Goal: Check status: Check status

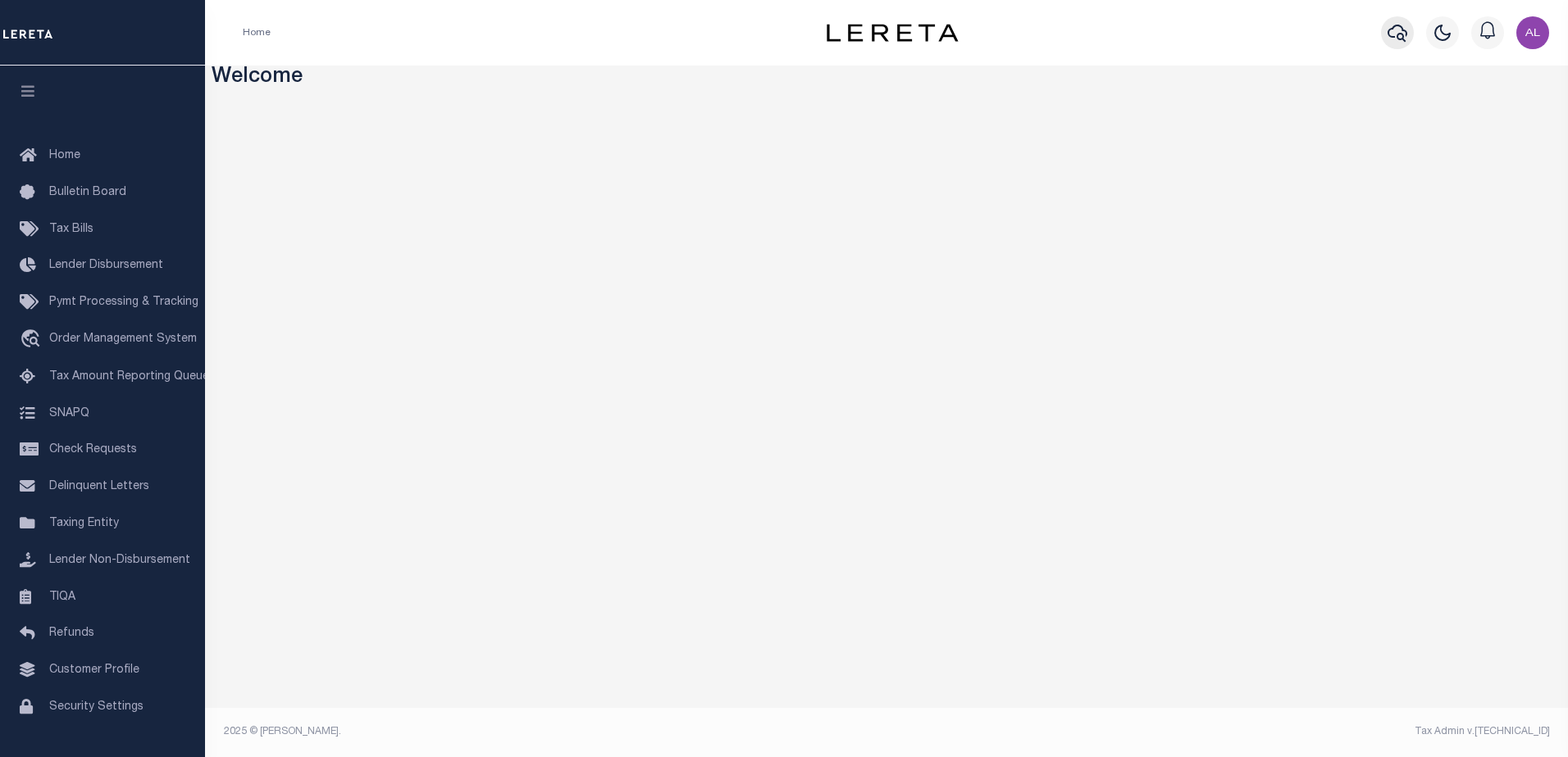
click at [1392, 28] on icon "button" at bounding box center [1397, 32] width 20 height 20
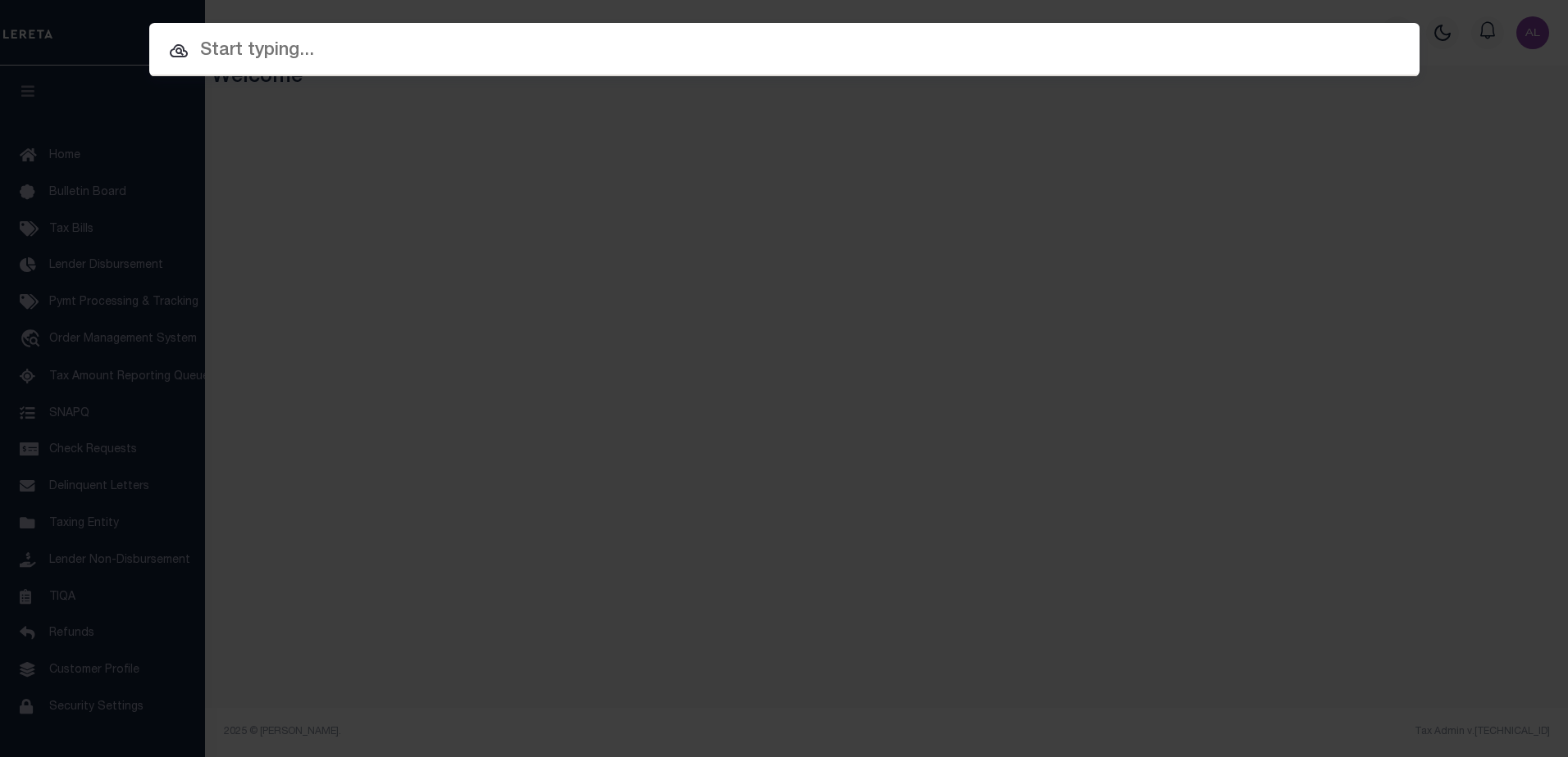
click at [352, 50] on input "text" at bounding box center [784, 50] width 1270 height 29
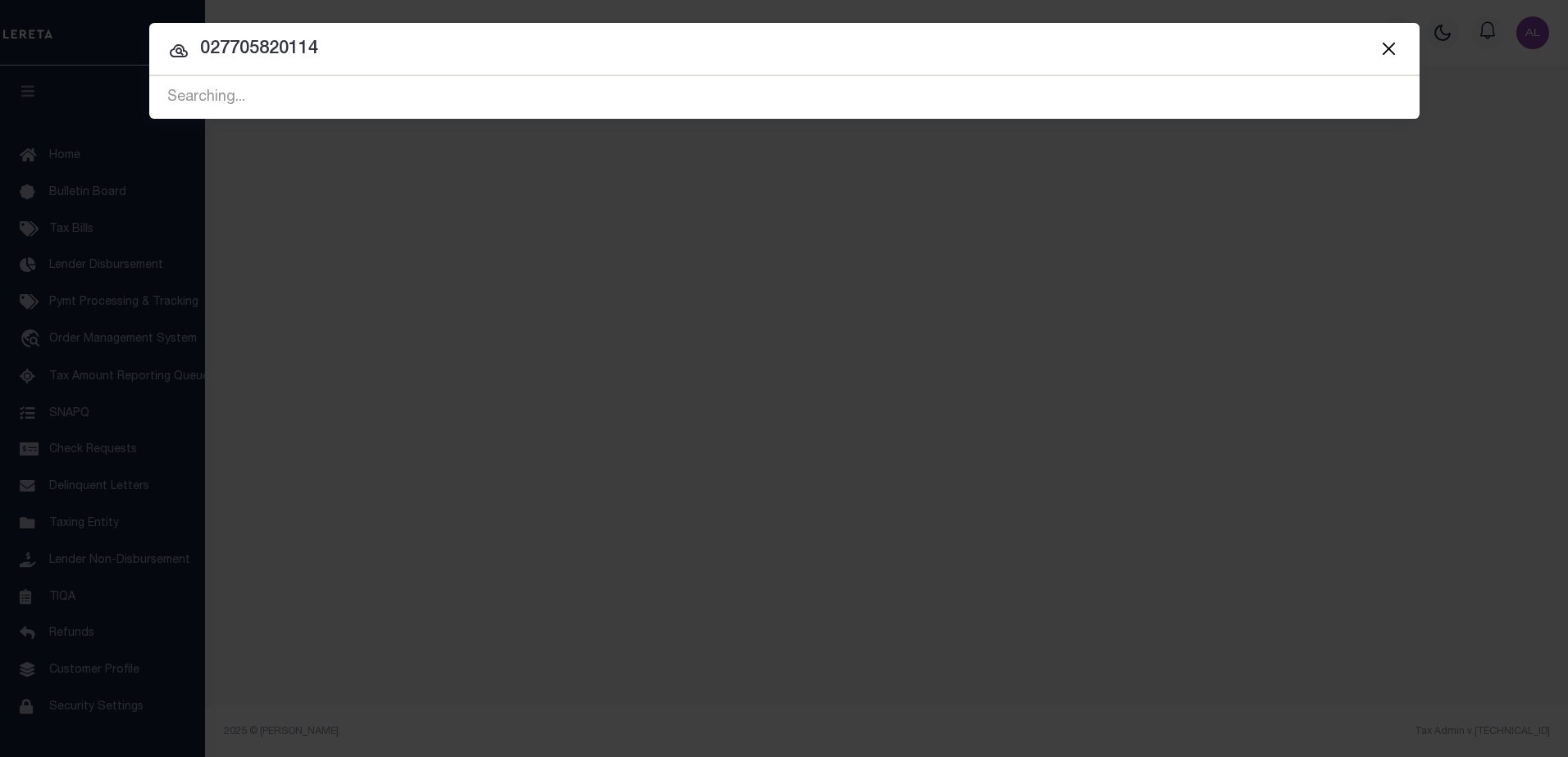
type input "027705820114"
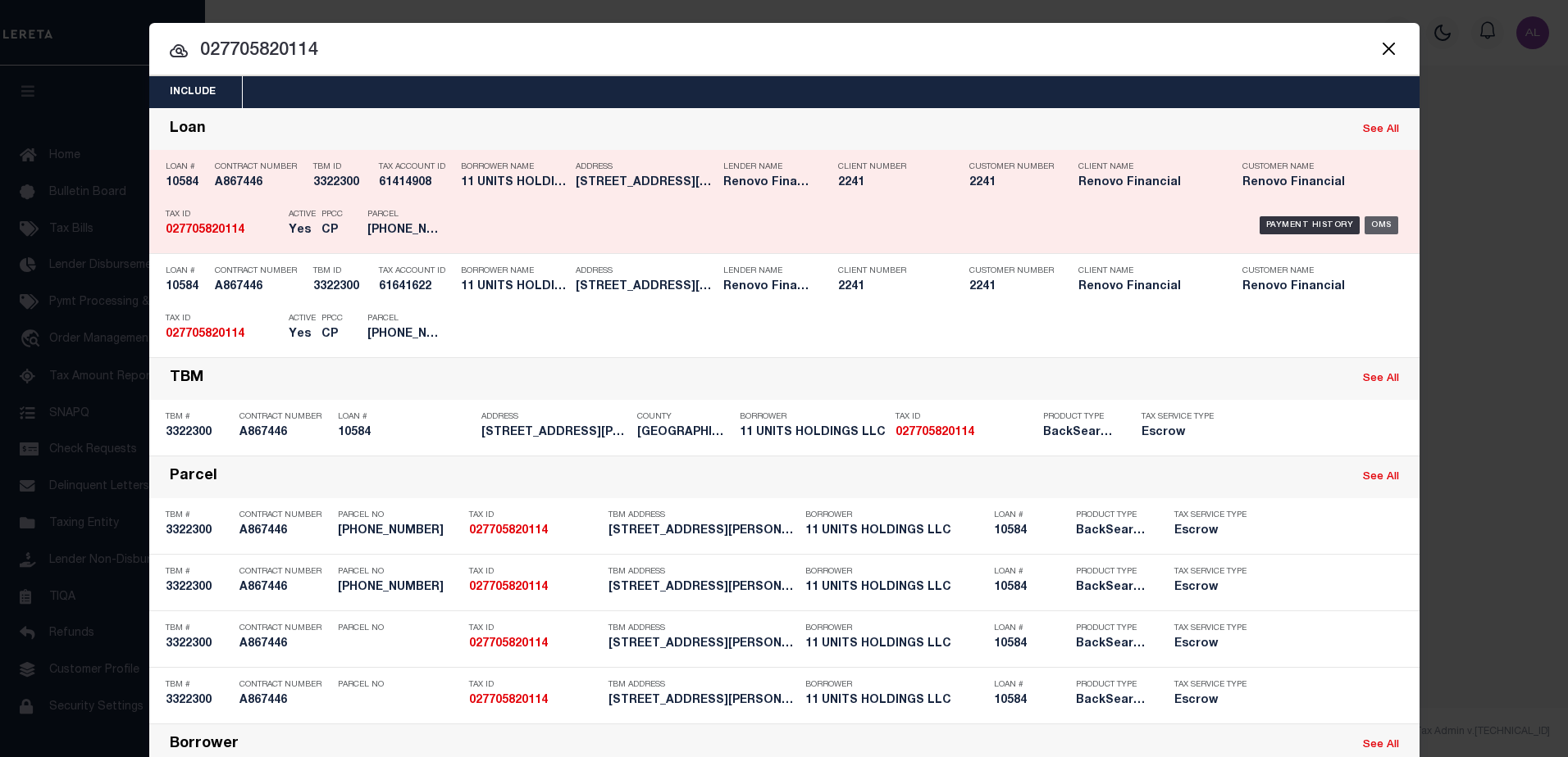
click at [1376, 224] on div "OMS" at bounding box center [1381, 225] width 34 height 18
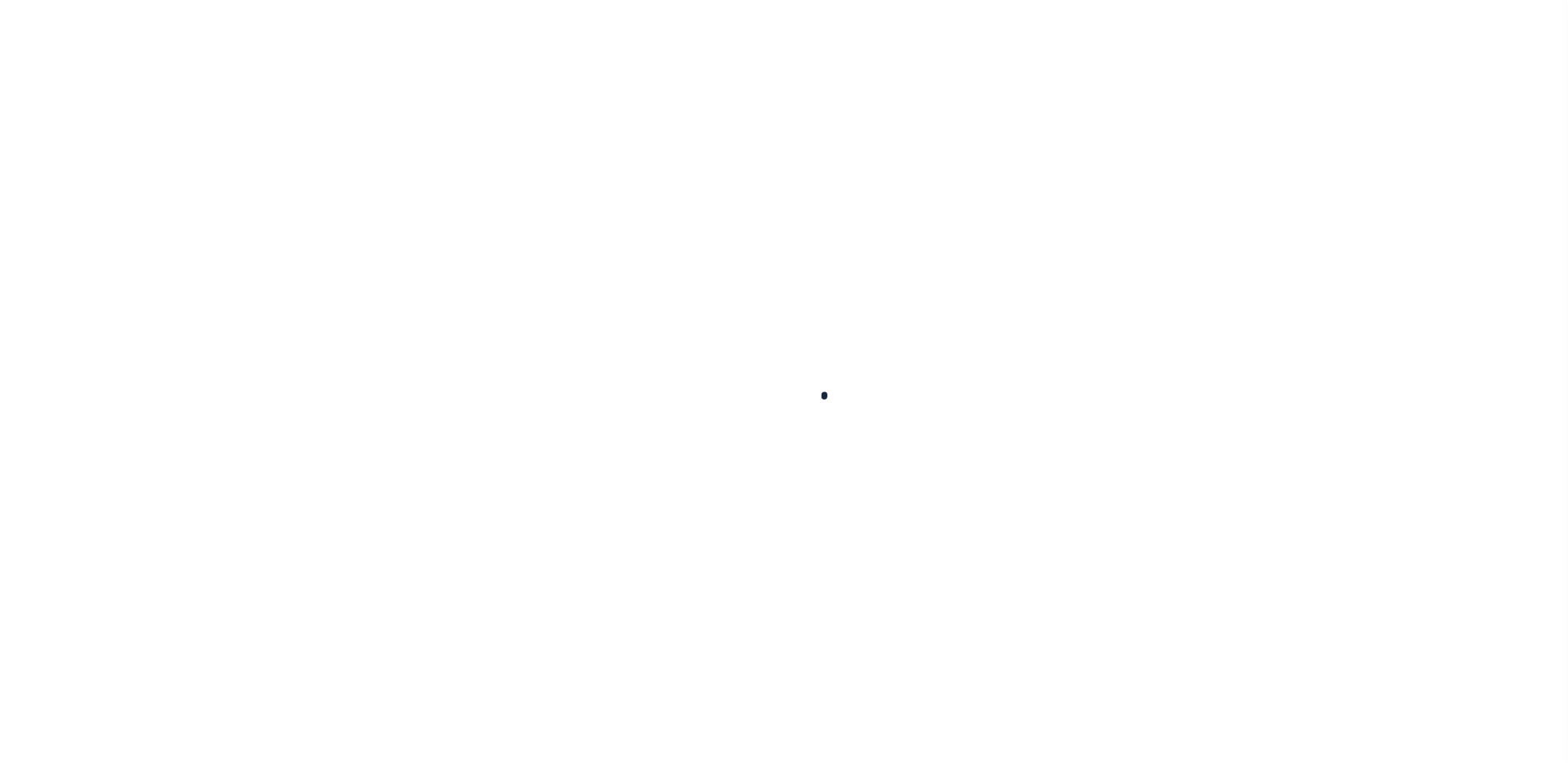
type input "10584"
type input "11 UNITS HOLDINGS LLC"
select select
type input "118 Route 306 #301"
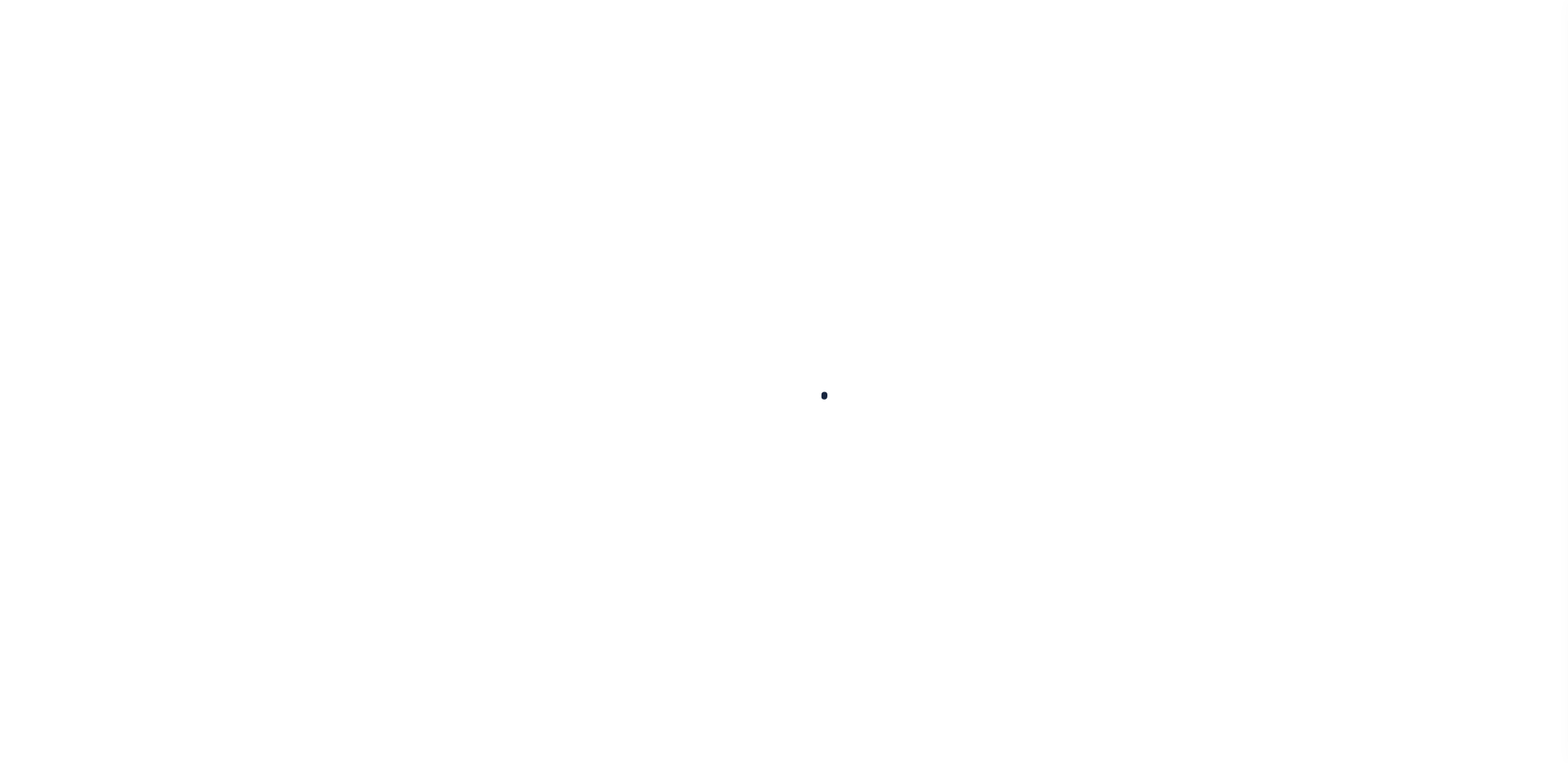
type input "Monsey NY 10952"
select select "Escrow"
type input "[STREET_ADDRESS][PERSON_NAME]"
type input "Waterbury, CT 06705"
type input "a0k8Y00000jIRHm"
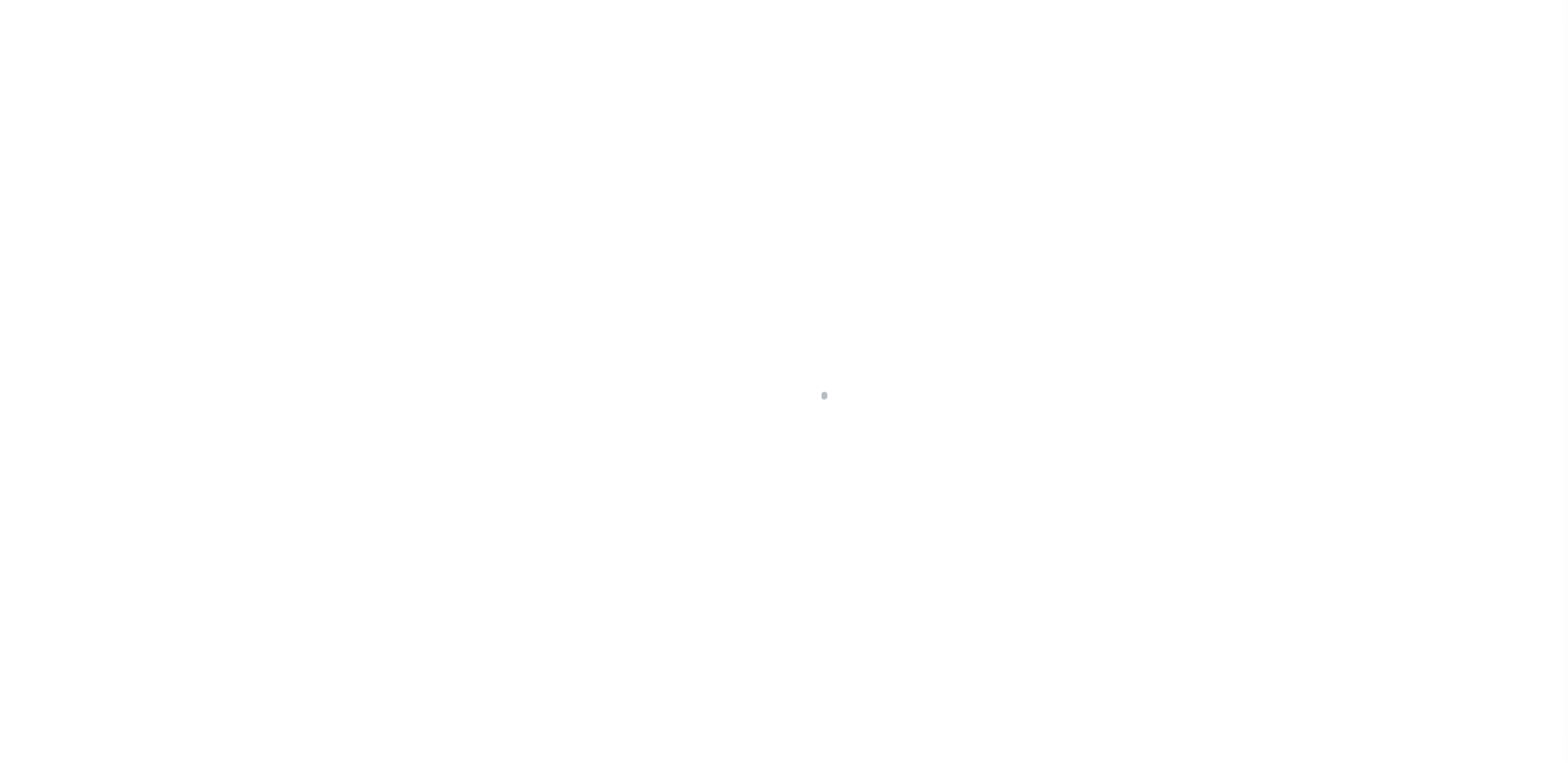
type input "CT"
select select
type textarea "LEGAL REQUIRED"
select select "25066"
select select
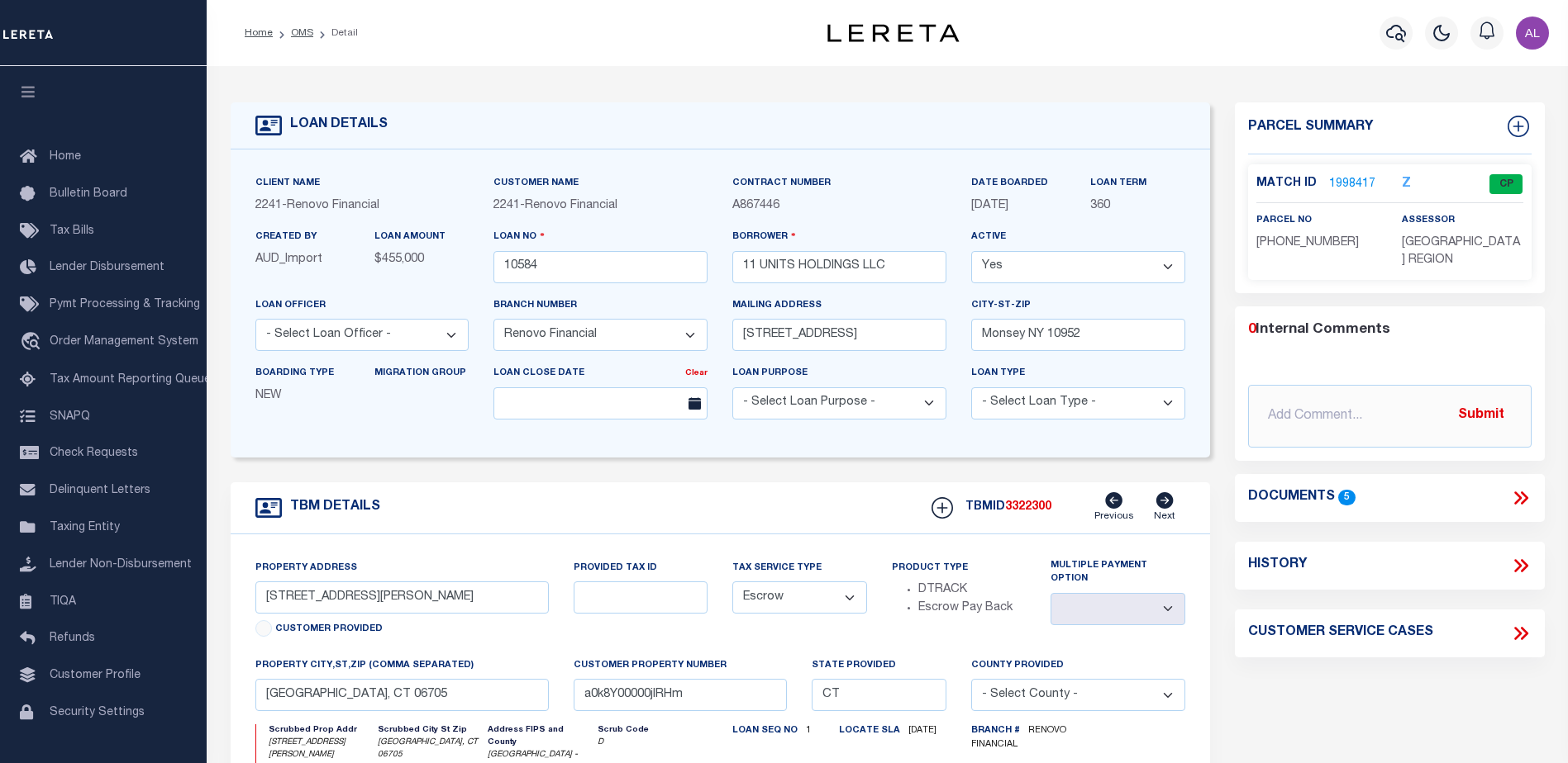
click at [1353, 180] on link "1998417" at bounding box center [1351, 185] width 47 height 18
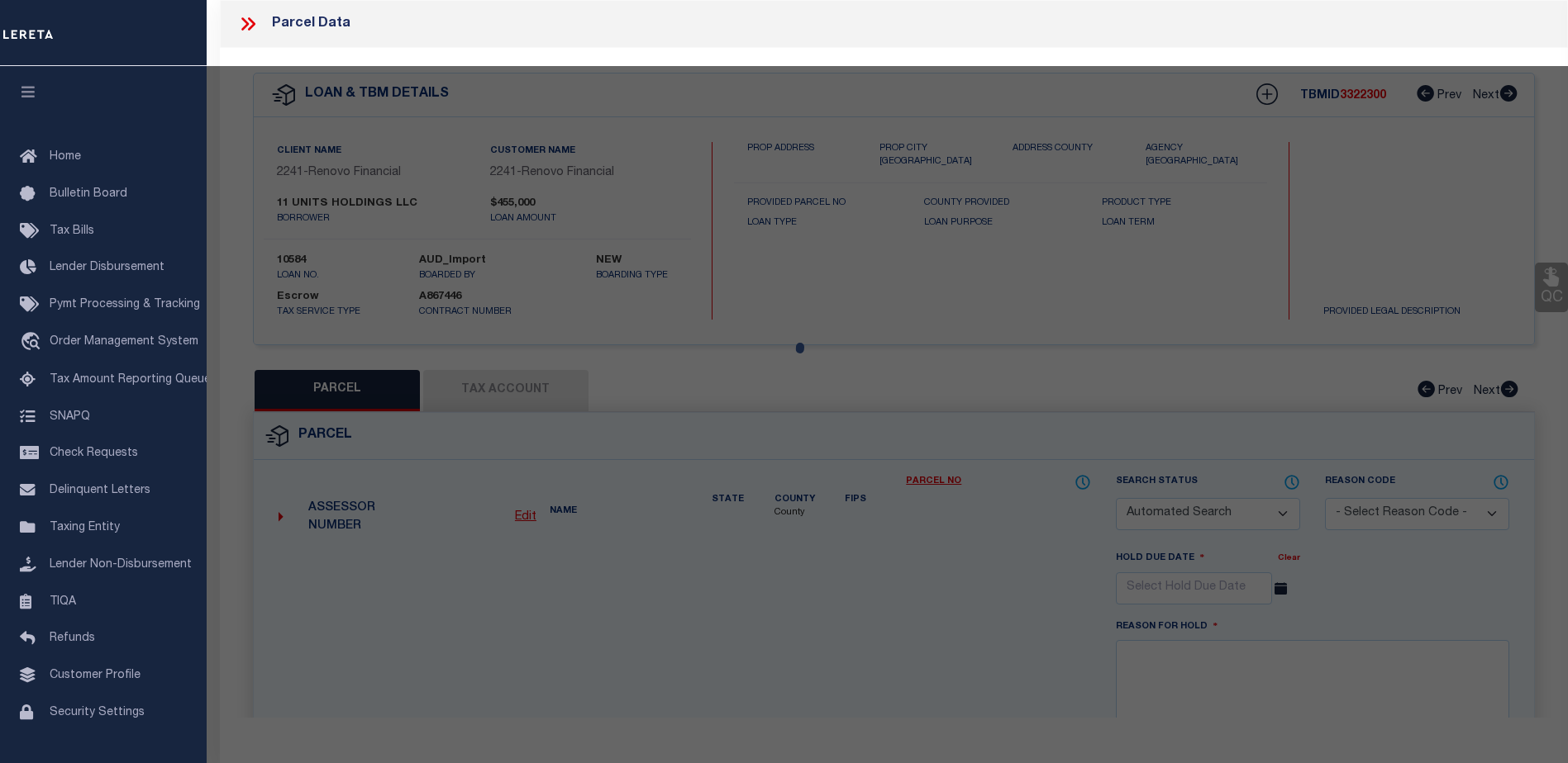
checkbox input "false"
select select "CP"
type input "11 UNITS HOLDINGS LLC"
select select
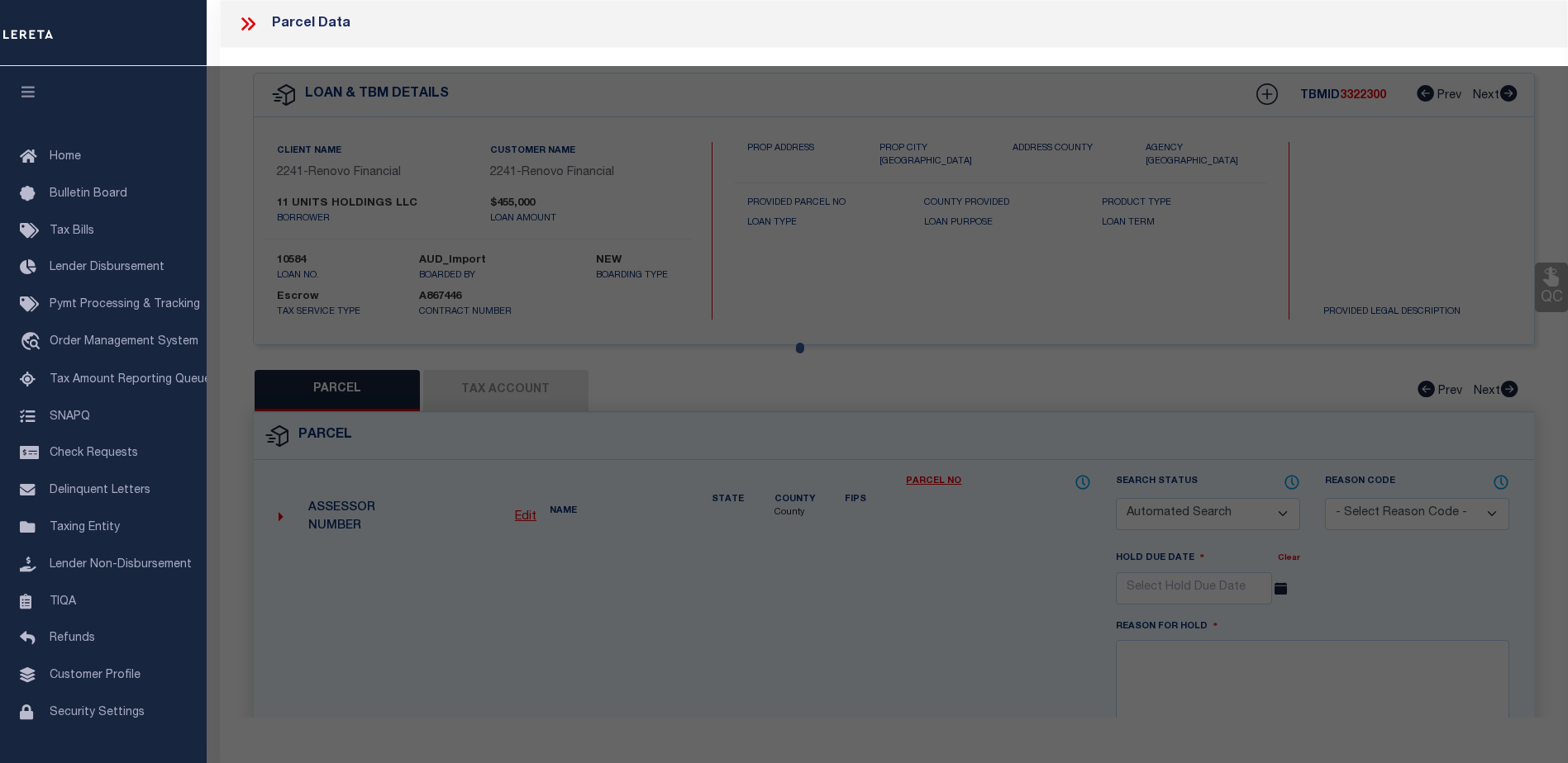
type input "112 SHELLEY ST"
checkbox input "false"
type input "Waterbury, CT 06705"
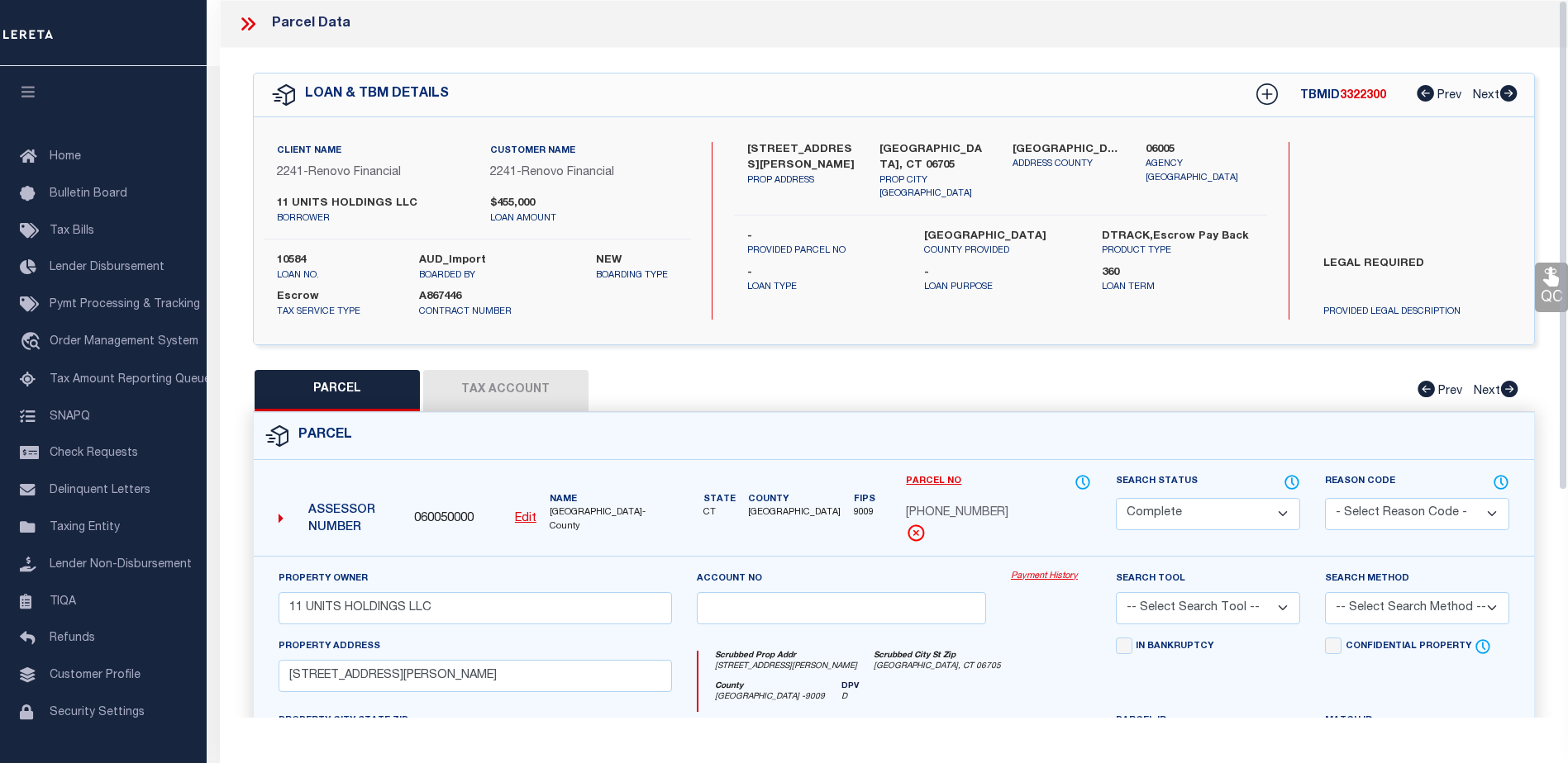
click at [1042, 578] on link "Payment History" at bounding box center [1050, 577] width 80 height 14
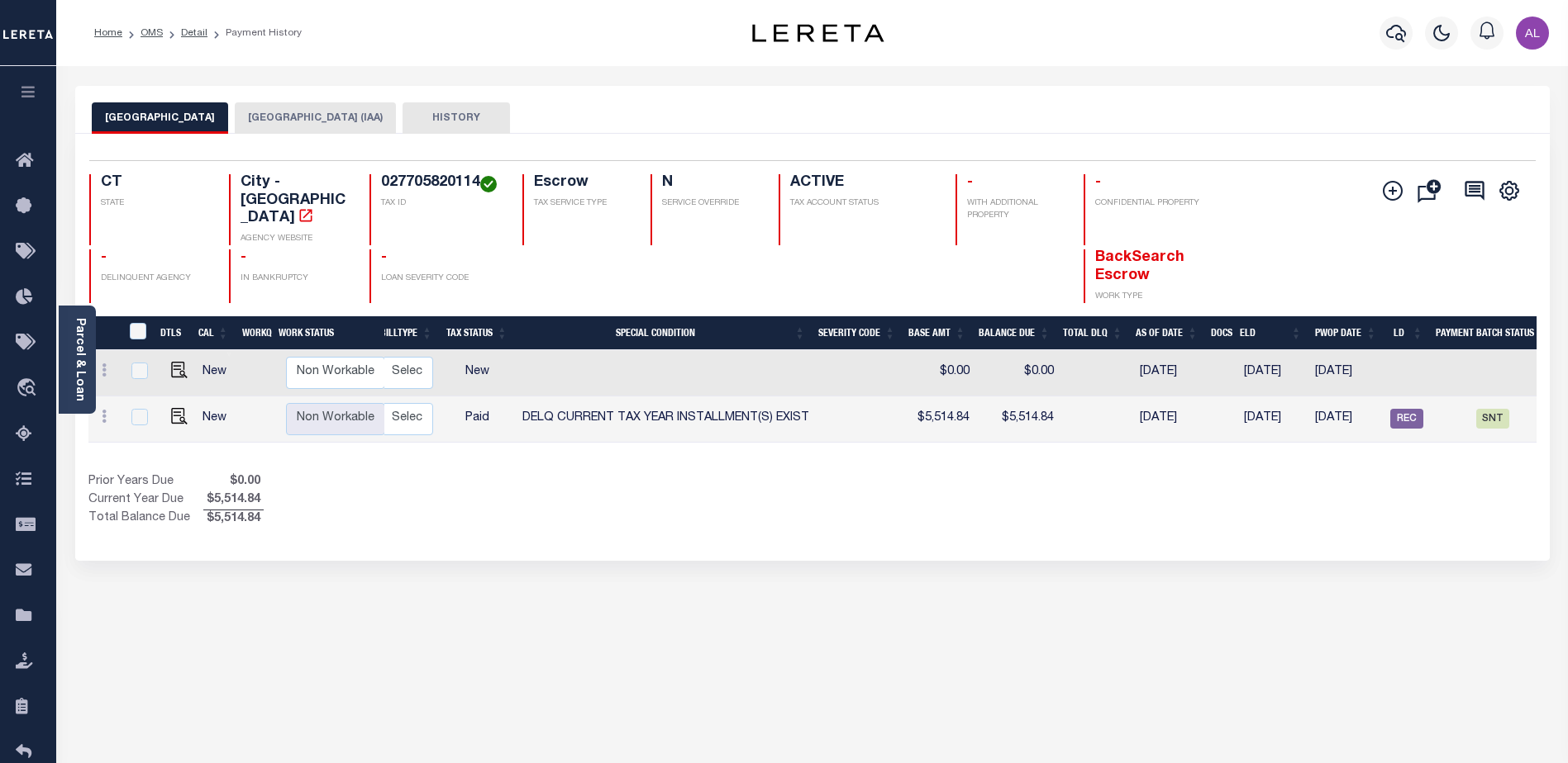
scroll to position [0, 361]
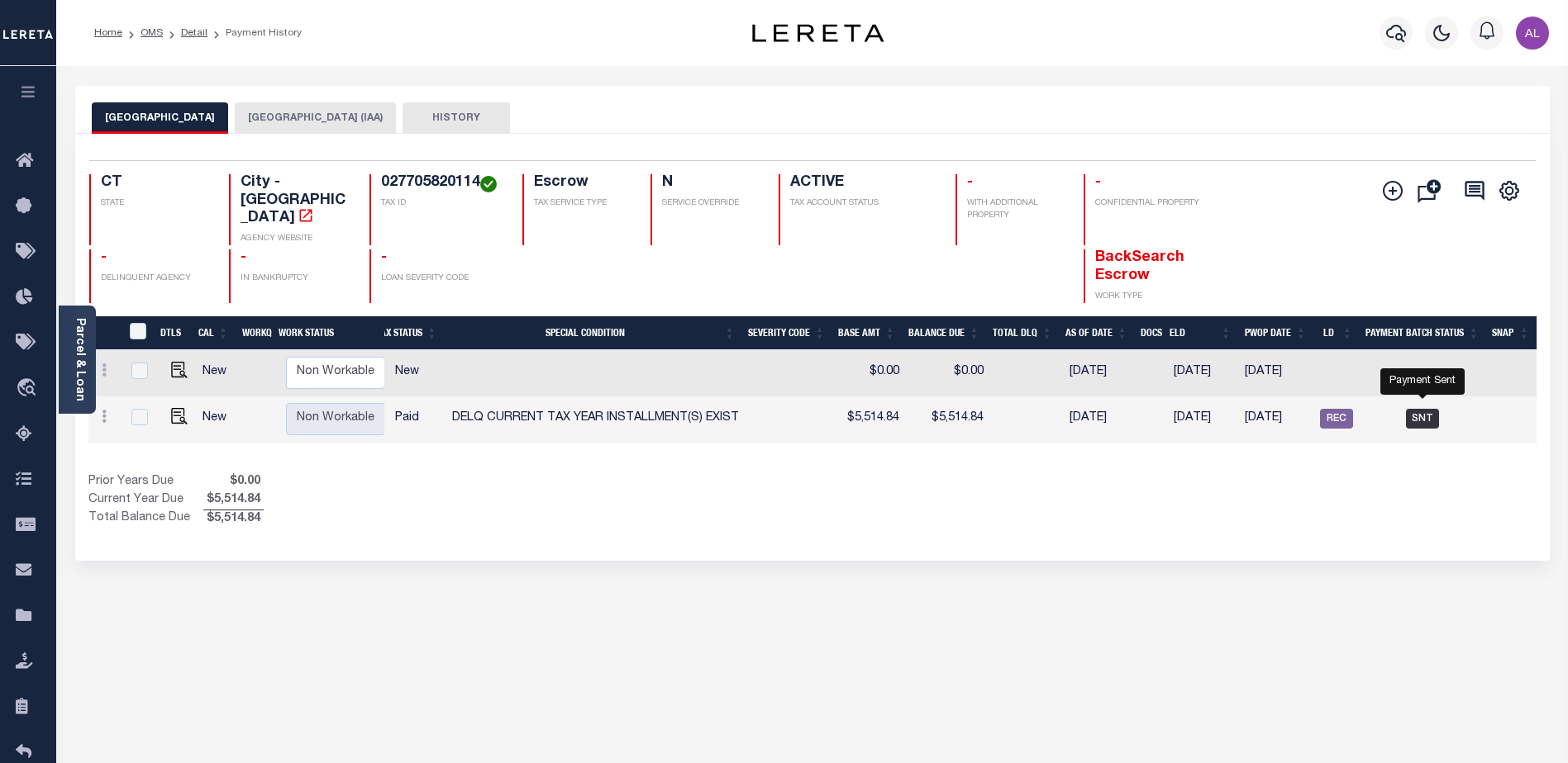
click at [1422, 409] on span "SNT" at bounding box center [1422, 418] width 33 height 20
checkbox input "true"
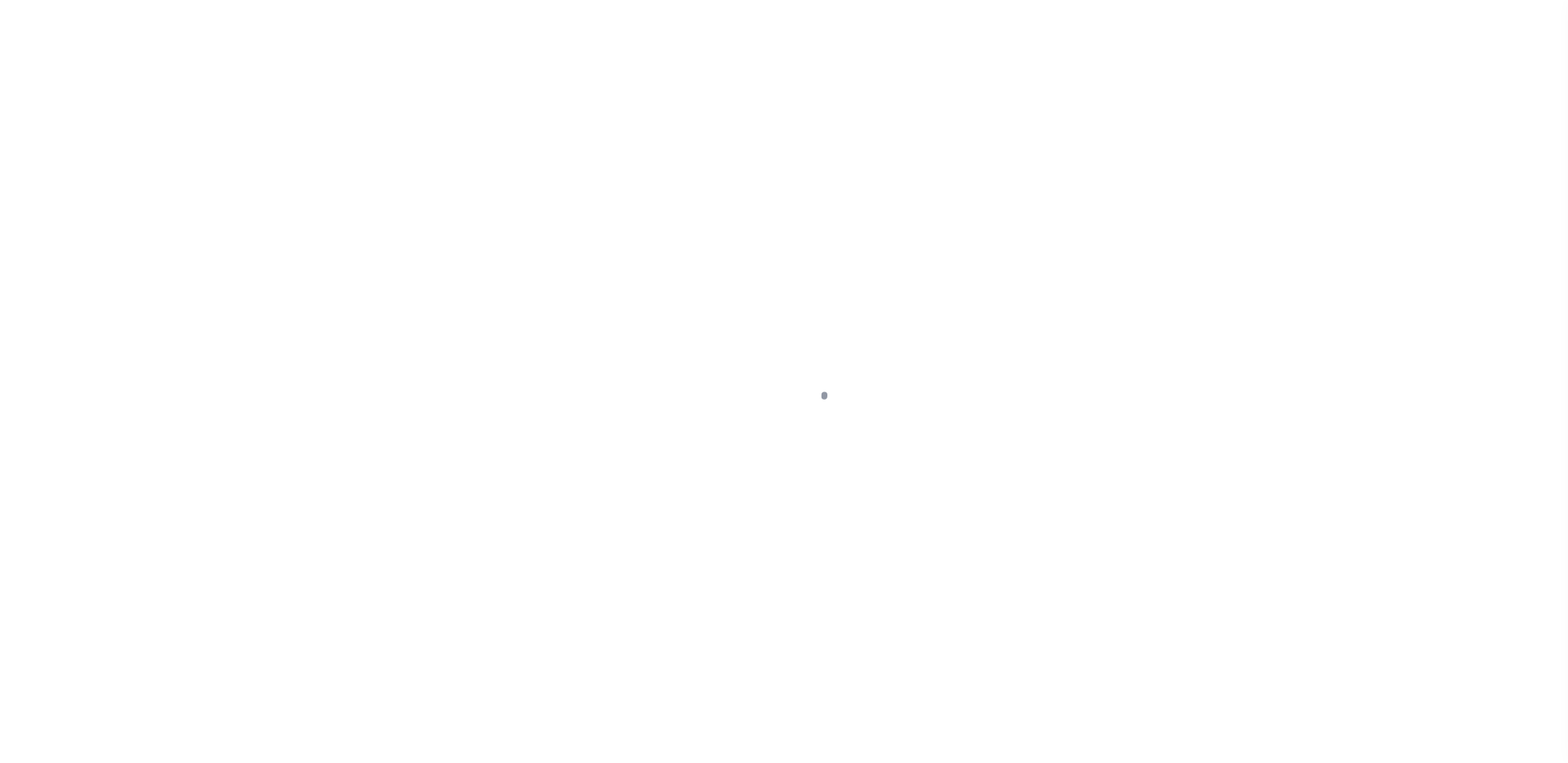
select select "SNT"
type input "10/02/2025"
type input "$5,514.84"
select select "CHK"
type input "54226"
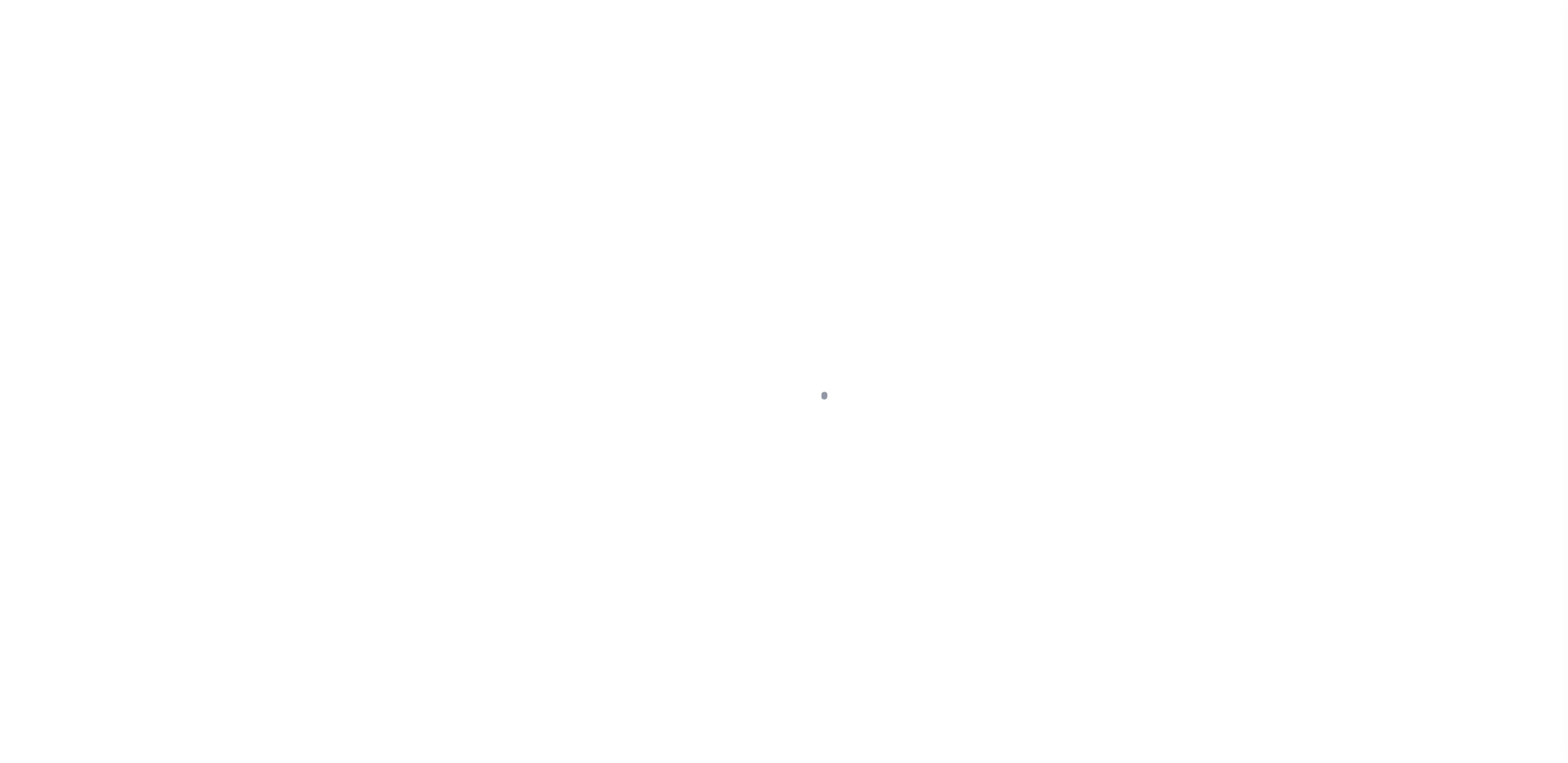
select select "[PERSON_NAME]"
checkbox input "true"
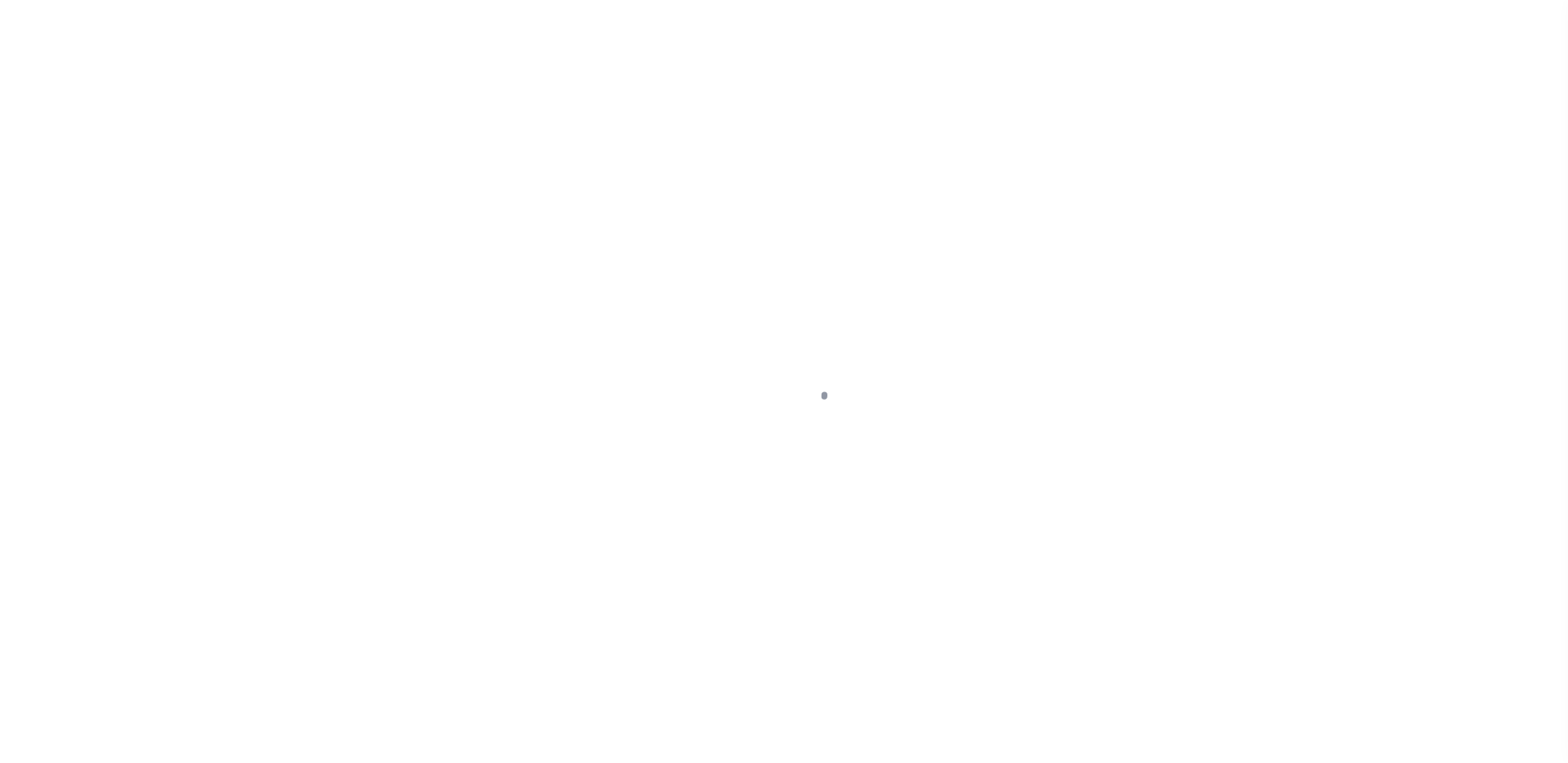
select select "FDX"
type input "10/02/2025"
type input "884864156908"
select select
type input "N"
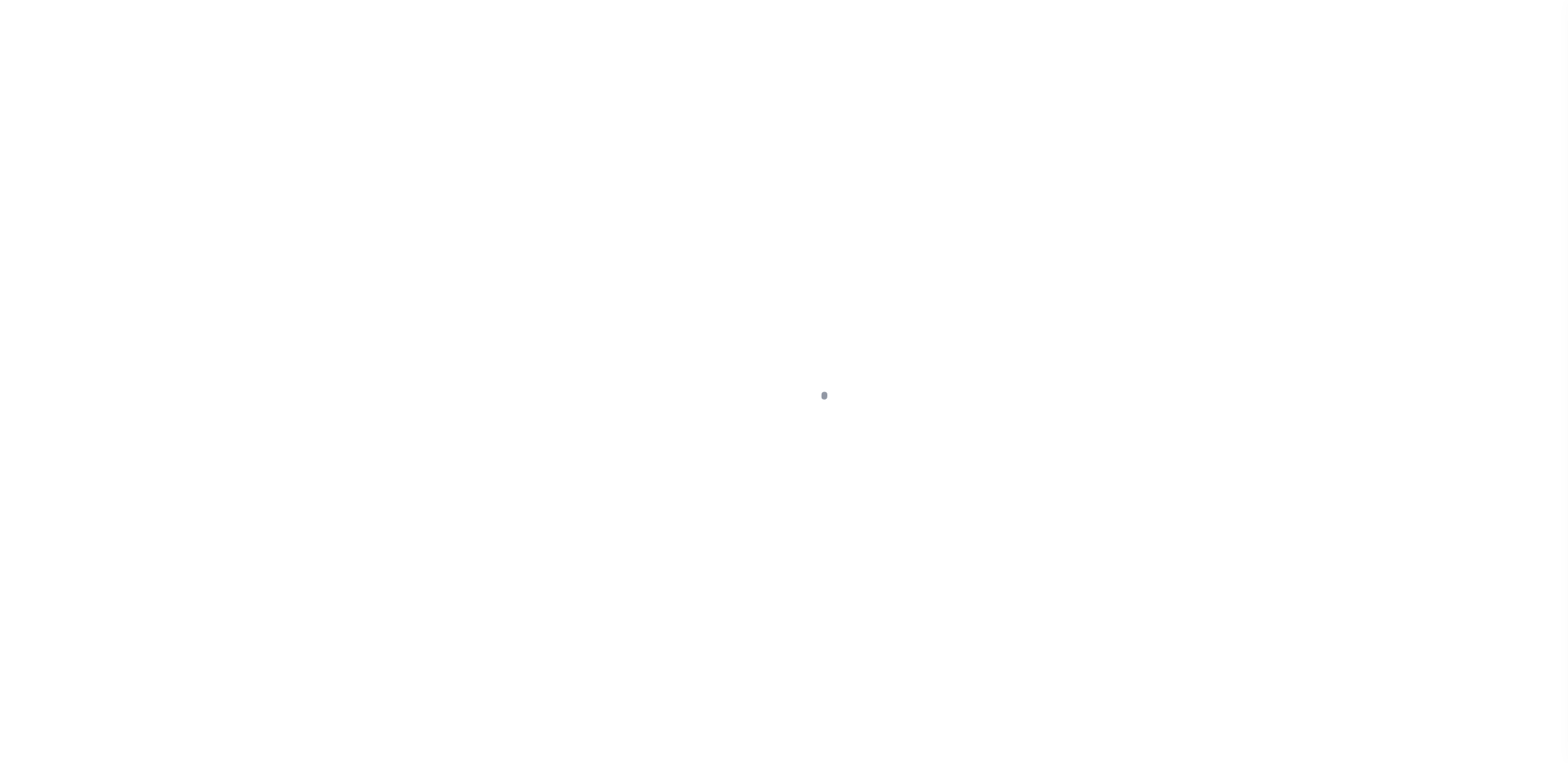
radio input "true"
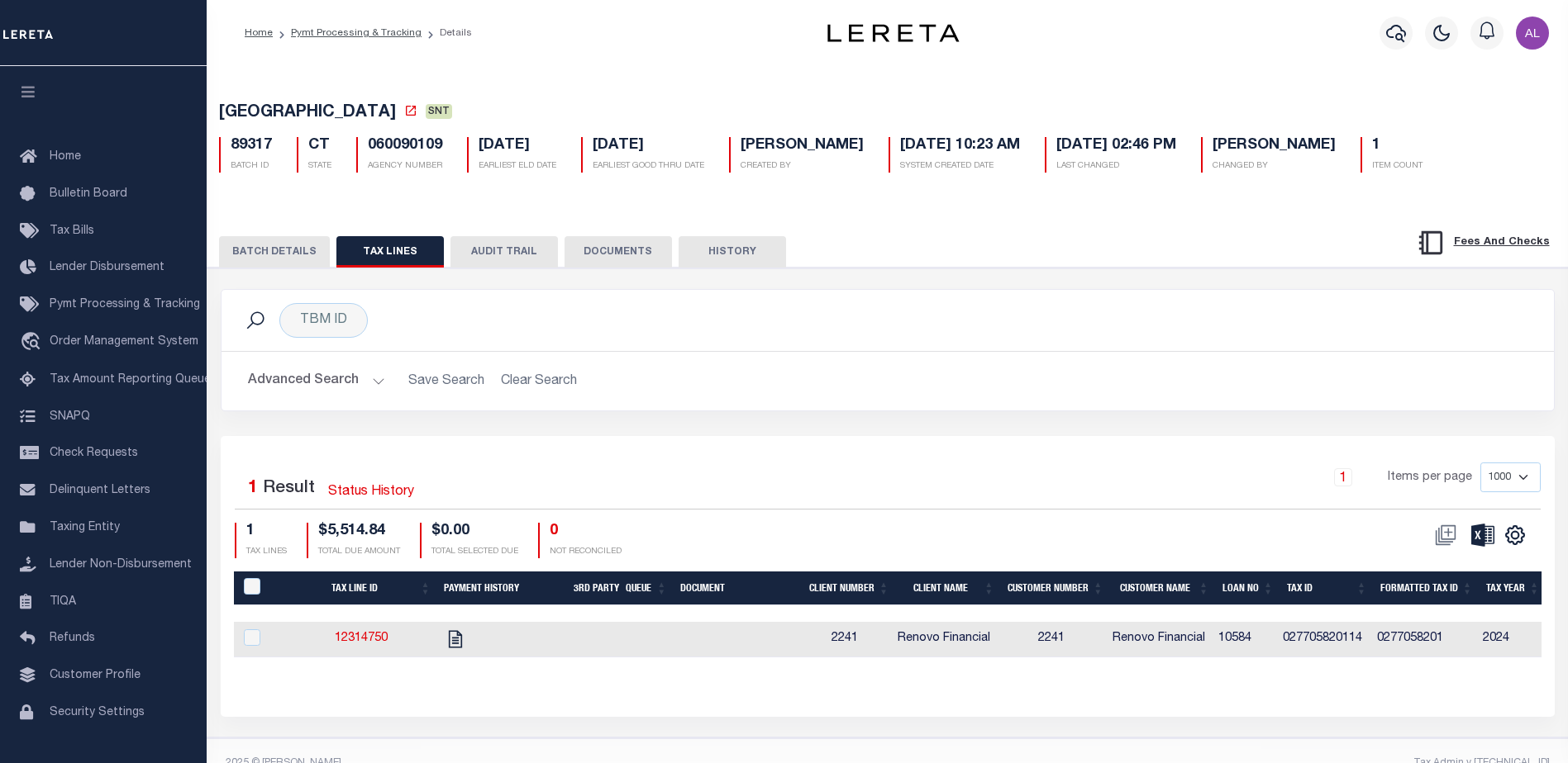
click at [258, 242] on button "BATCH DETAILS" at bounding box center [275, 252] width 111 height 32
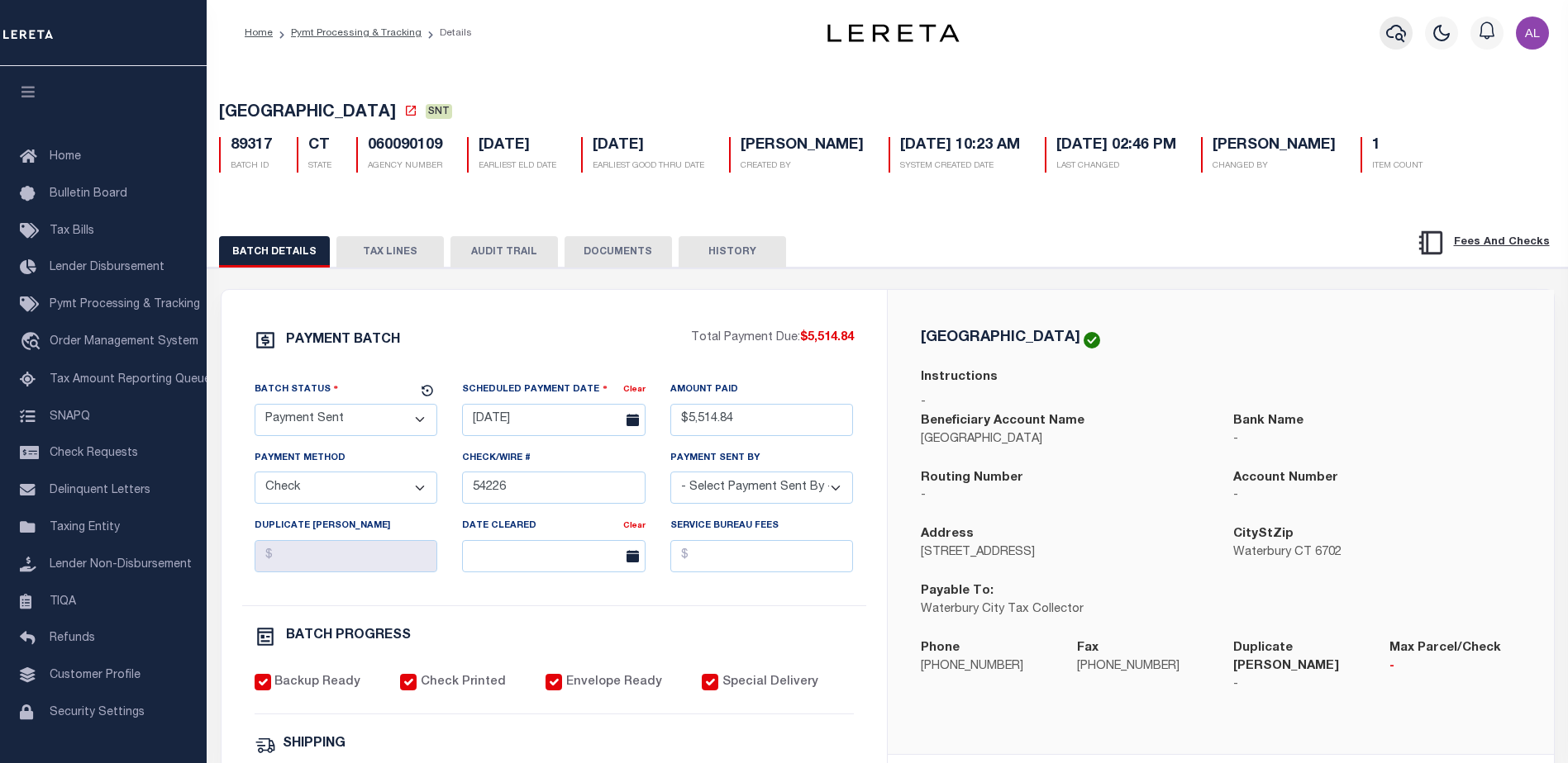
click at [1392, 42] on icon "button" at bounding box center [1395, 32] width 20 height 20
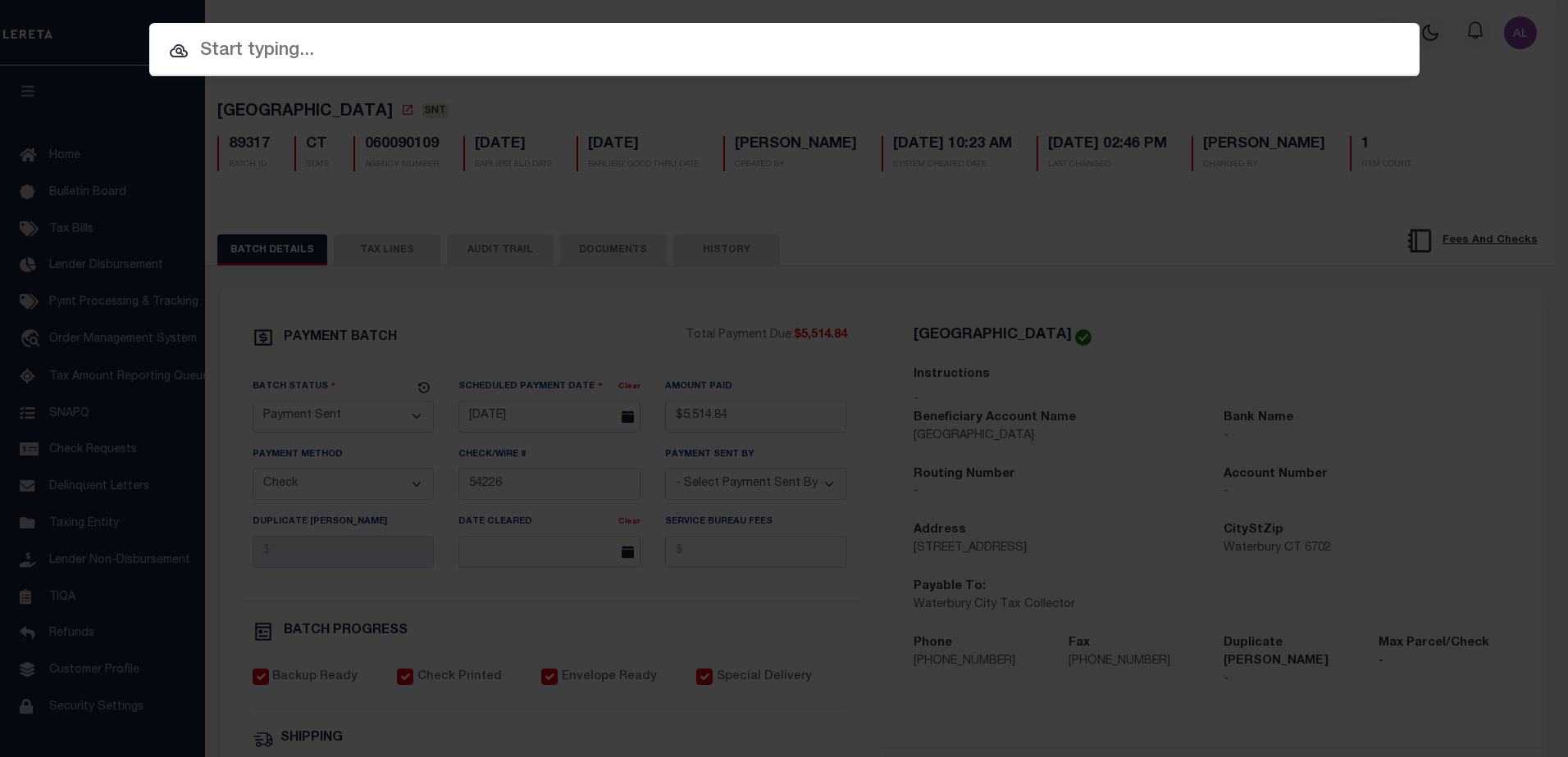
click at [328, 57] on input "text" at bounding box center [784, 50] width 1270 height 29
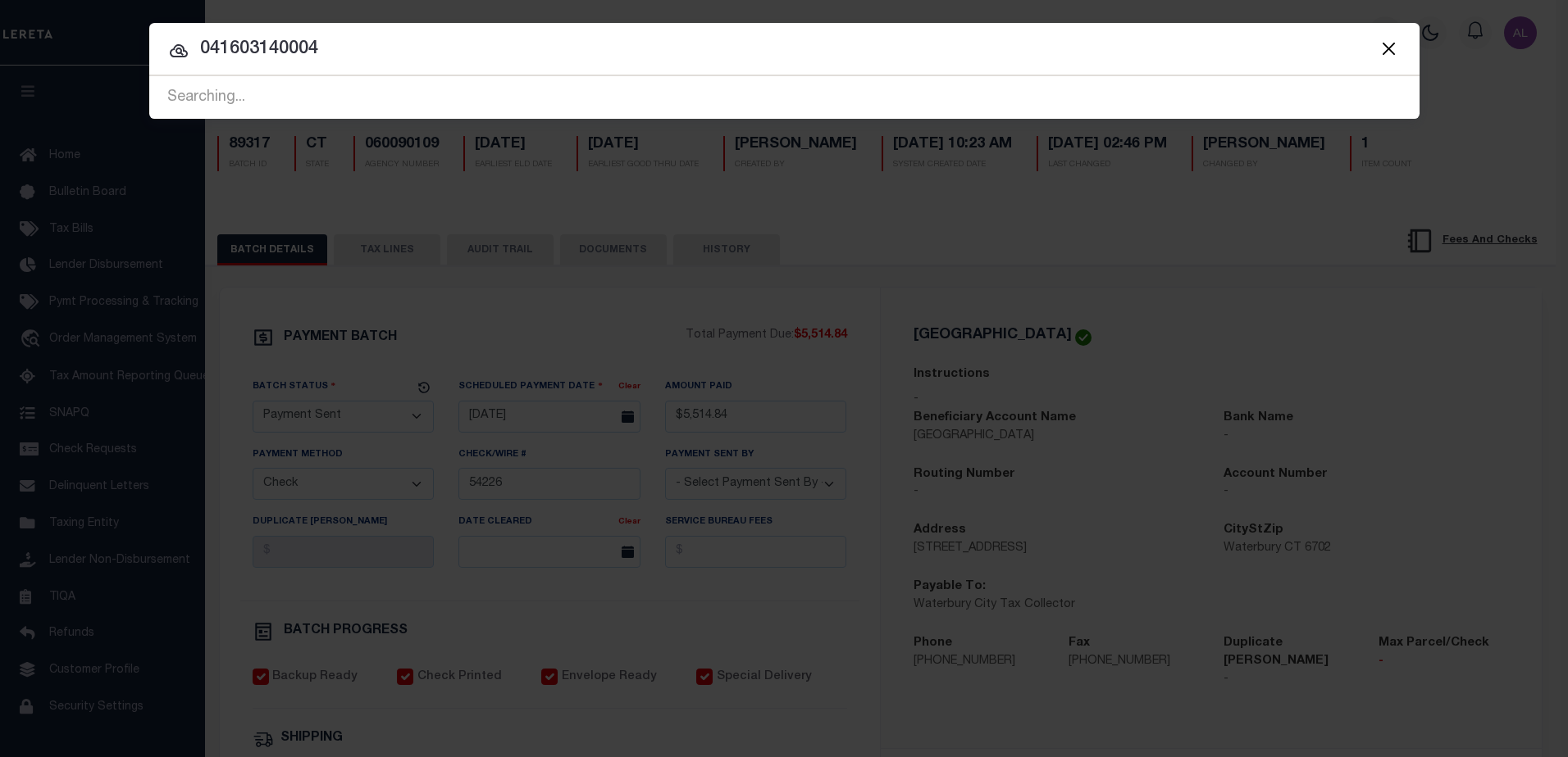
type input "041603140004"
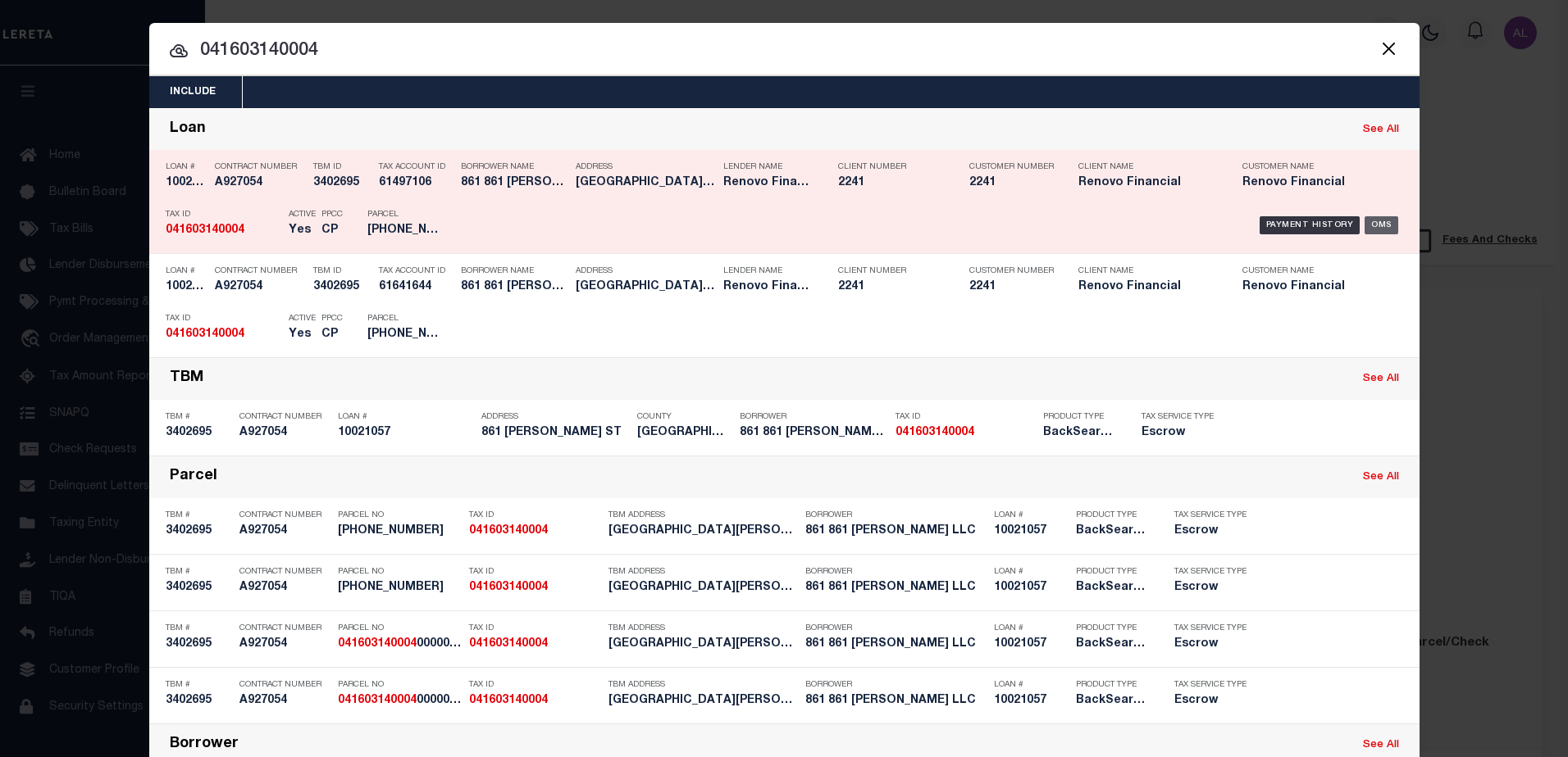
click at [1369, 226] on div "OMS" at bounding box center [1381, 225] width 34 height 18
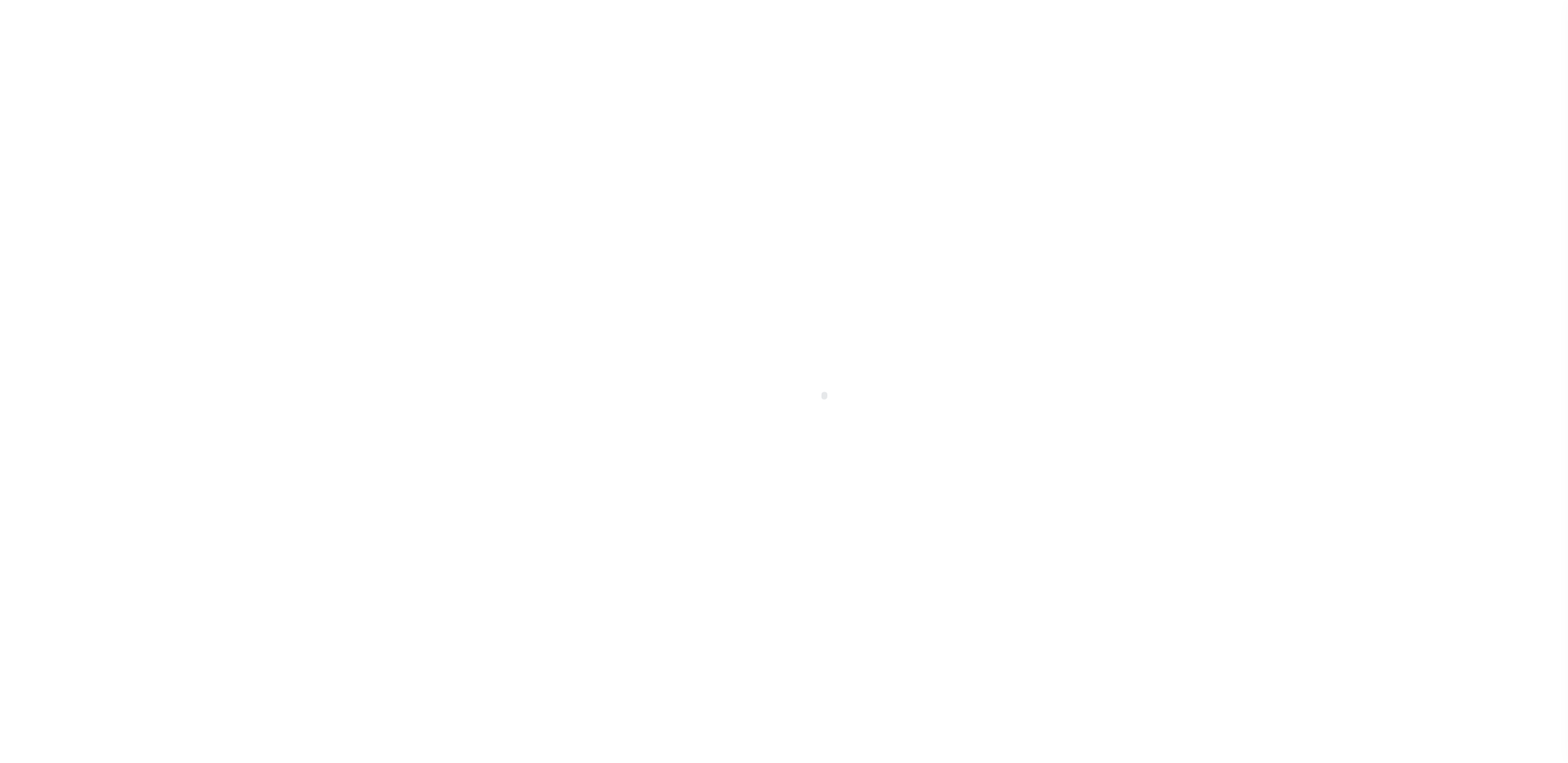
select select "10"
select select "Escrow"
type input "861 [PERSON_NAME] ST"
type input "041603140004 0000000000"
type input "WATERBURY, CT 06706"
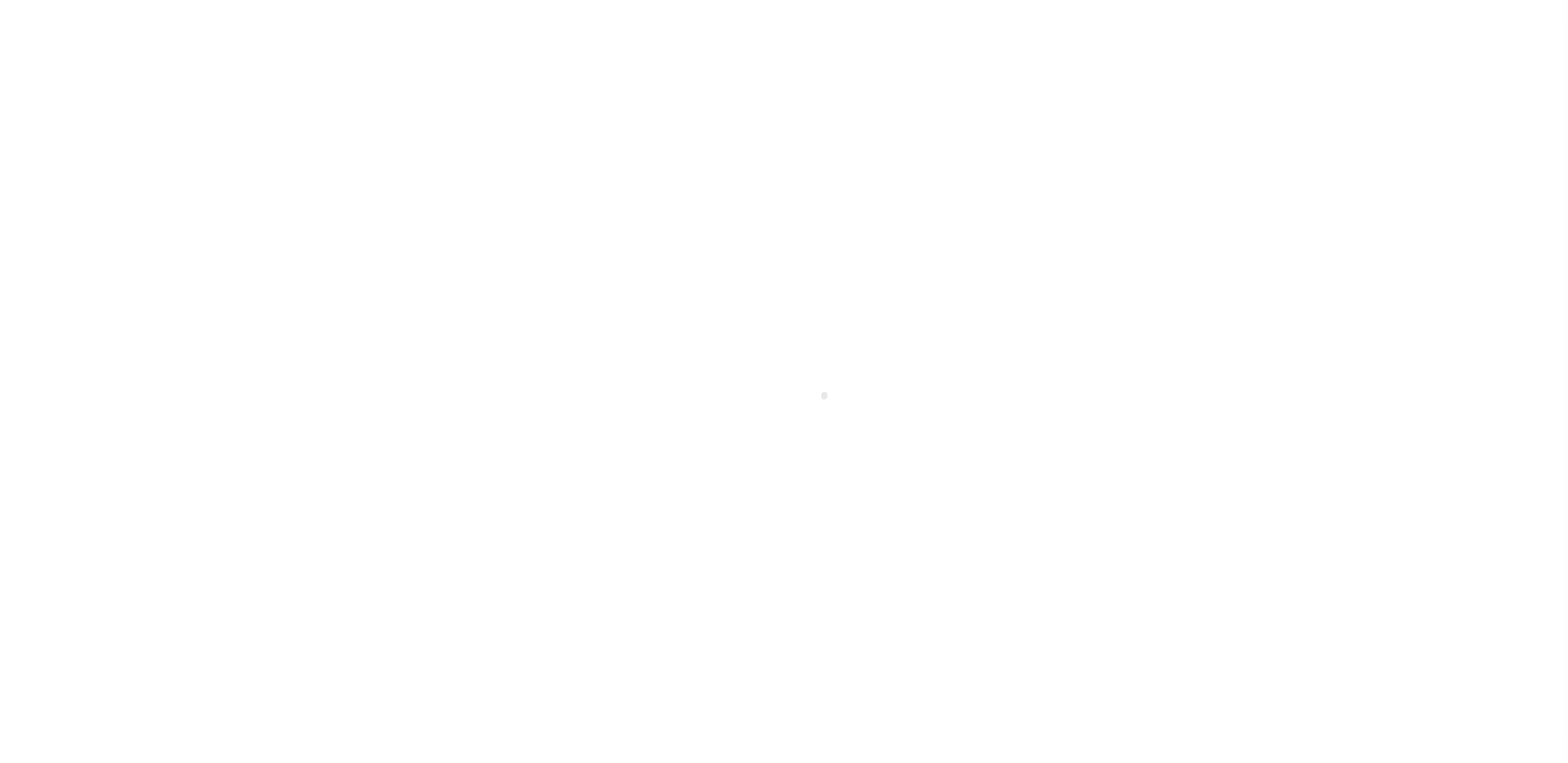
type input "a0kUS000007eSUd"
type input "CT"
select select
type textarea "Liability Limited to Customer Provided Parcel"
select select "25067"
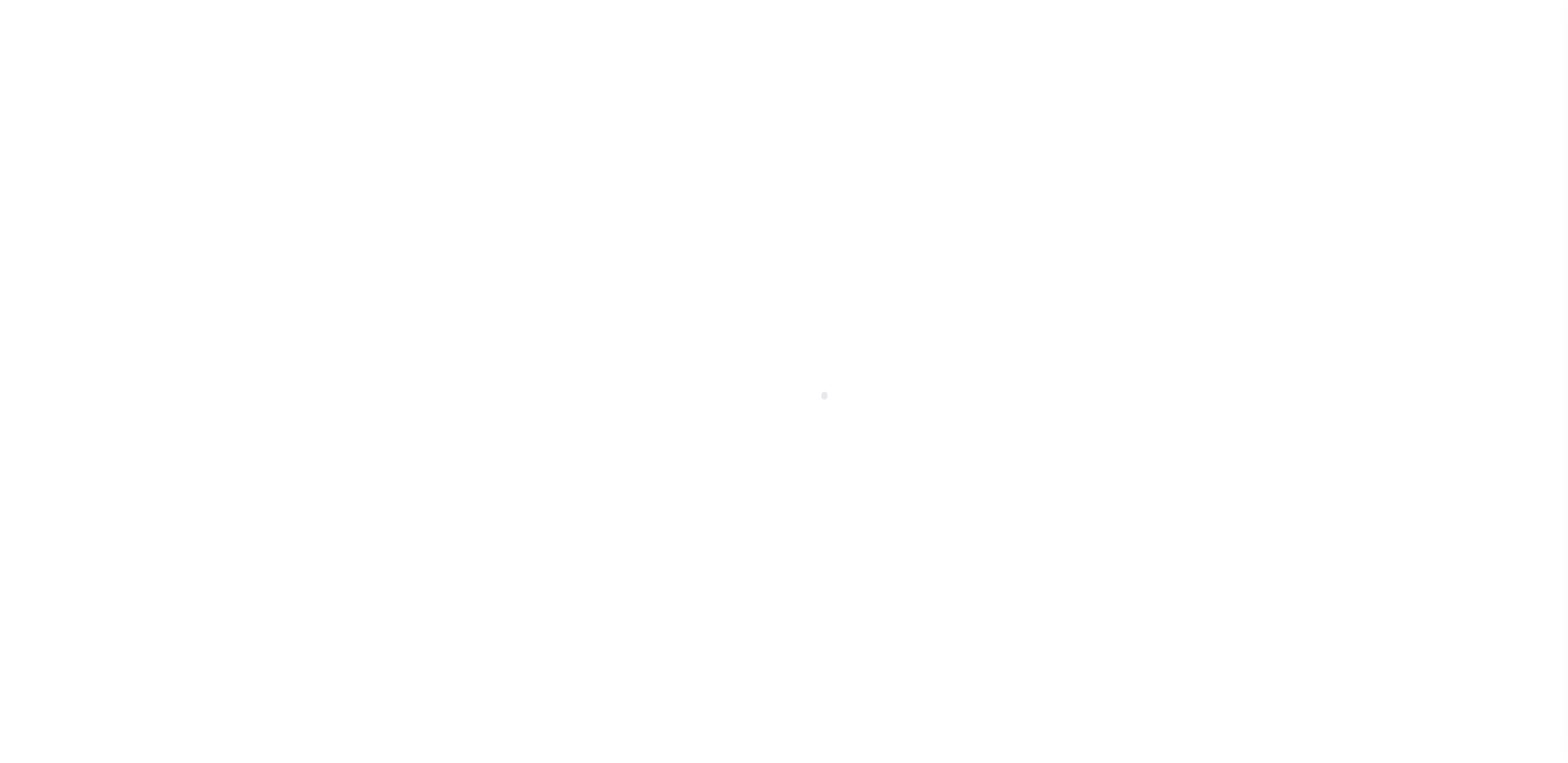
select select
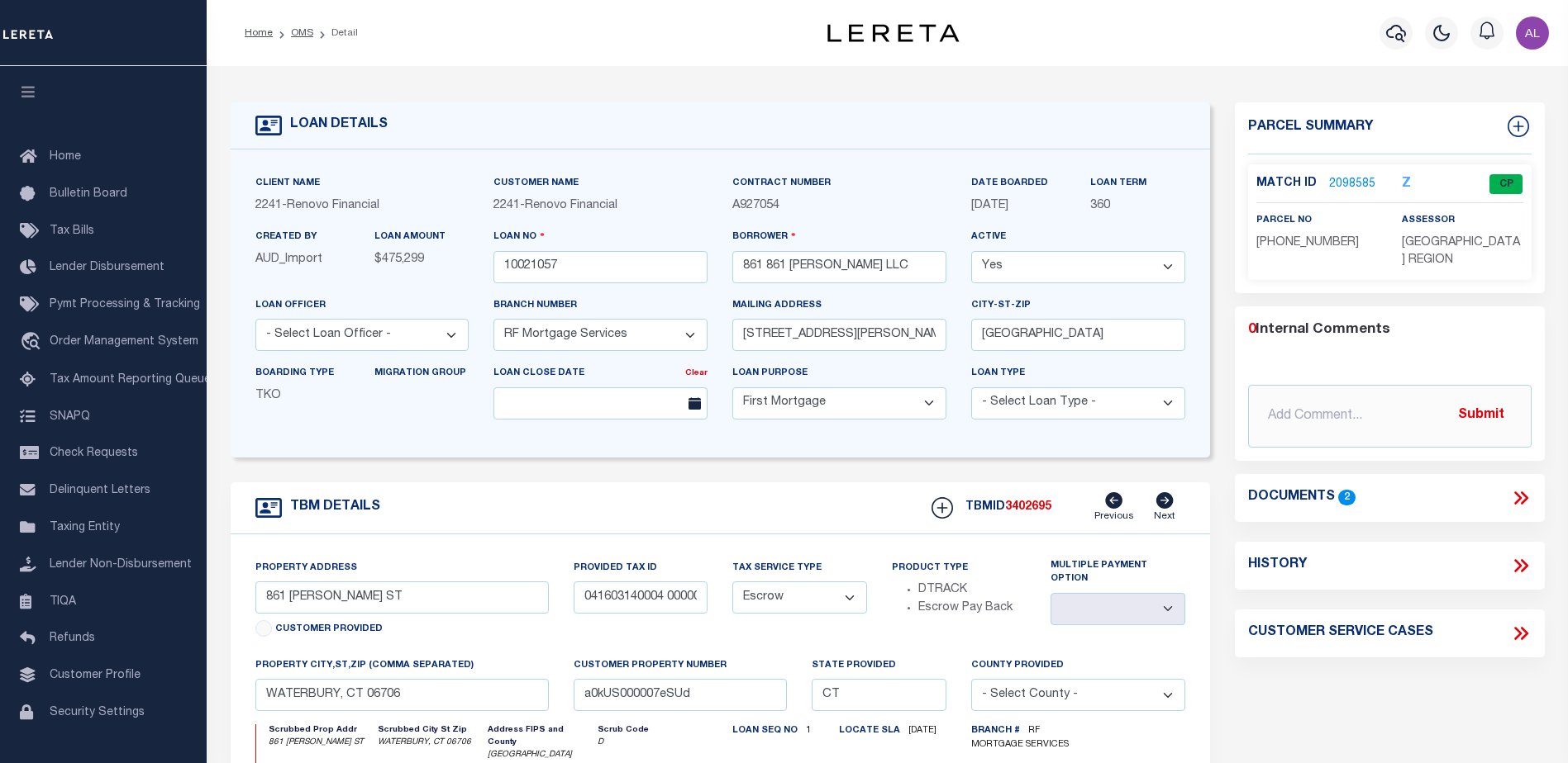
click at [1352, 180] on link "2098585" at bounding box center [1351, 185] width 47 height 18
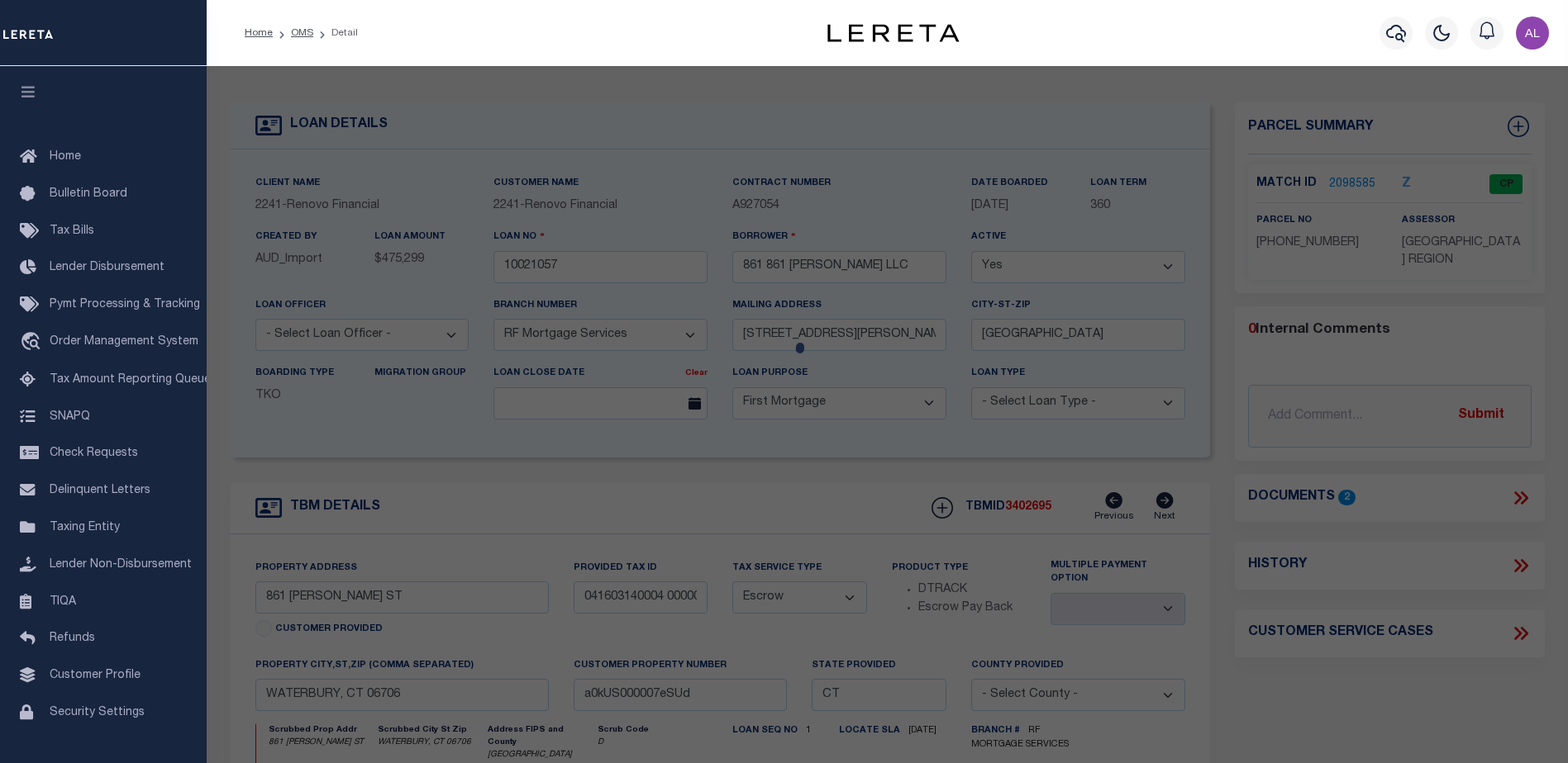
checkbox input "false"
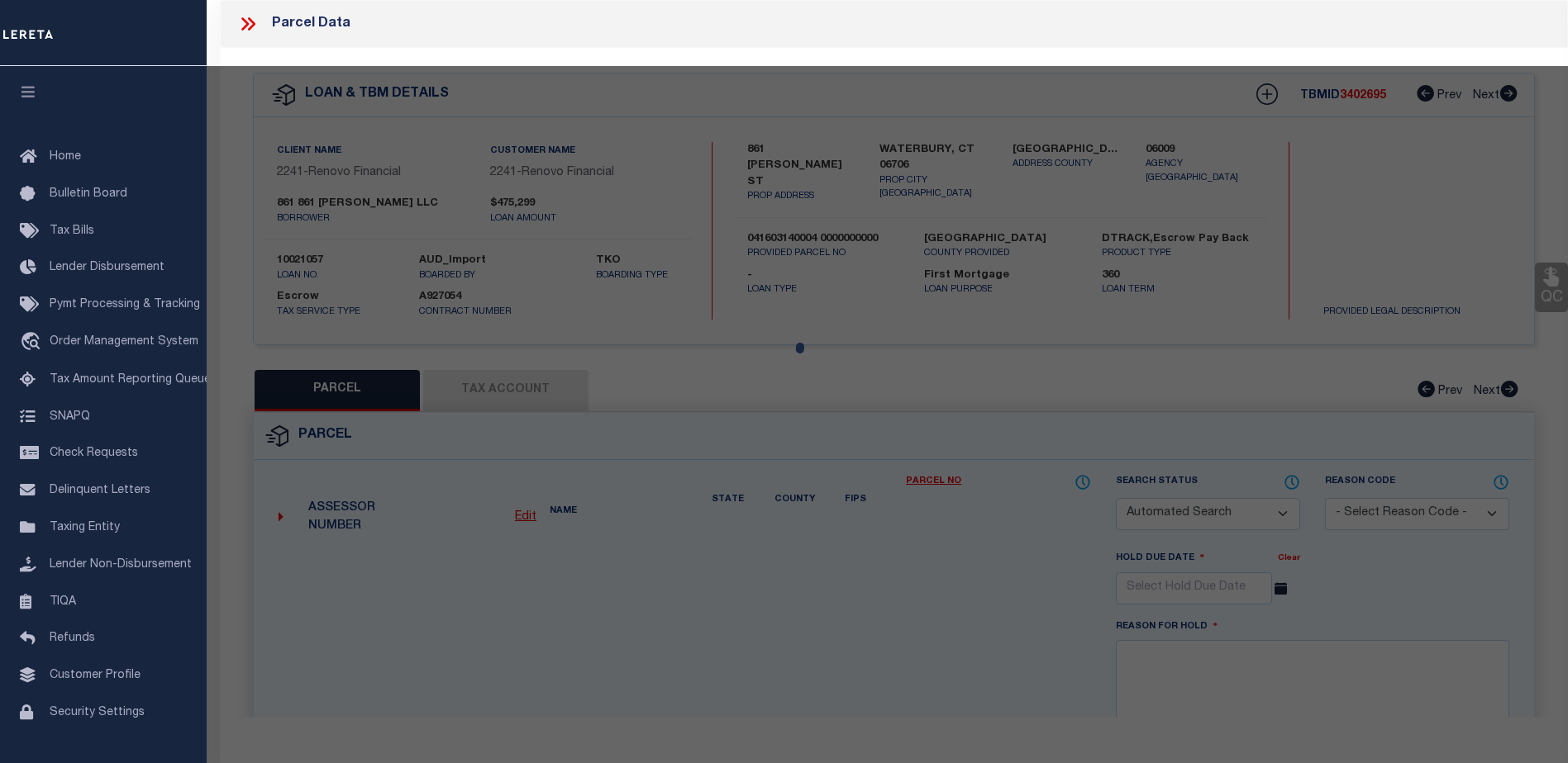
select select "CP"
type input "861 BALDWIN LLC"
select select "AGW"
select select "ADD"
type input "861 [PERSON_NAME] ST"
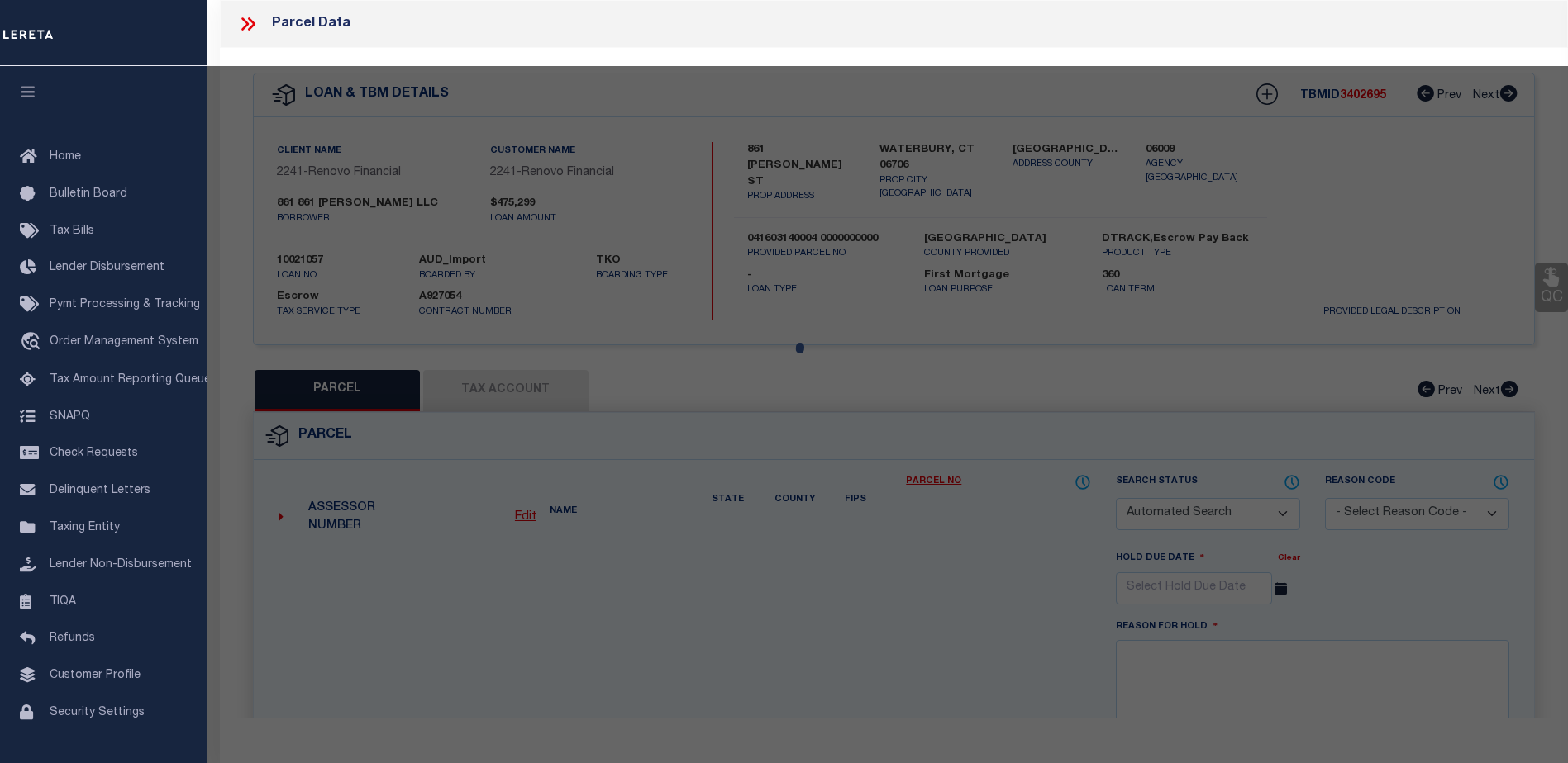
checkbox input "false"
type input "WATERBURY, CT 06706"
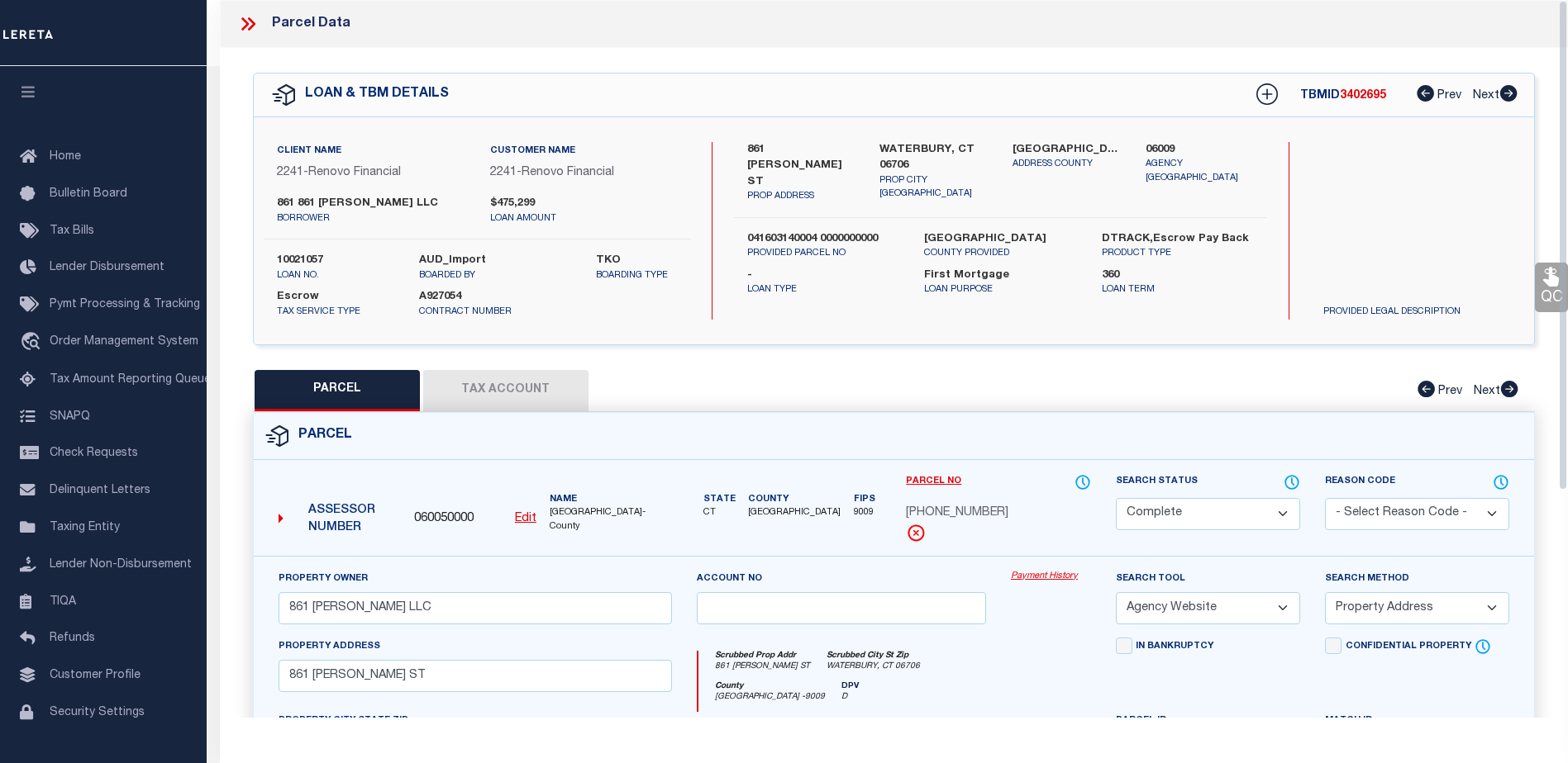
click at [1055, 576] on link "Payment History" at bounding box center [1050, 577] width 80 height 14
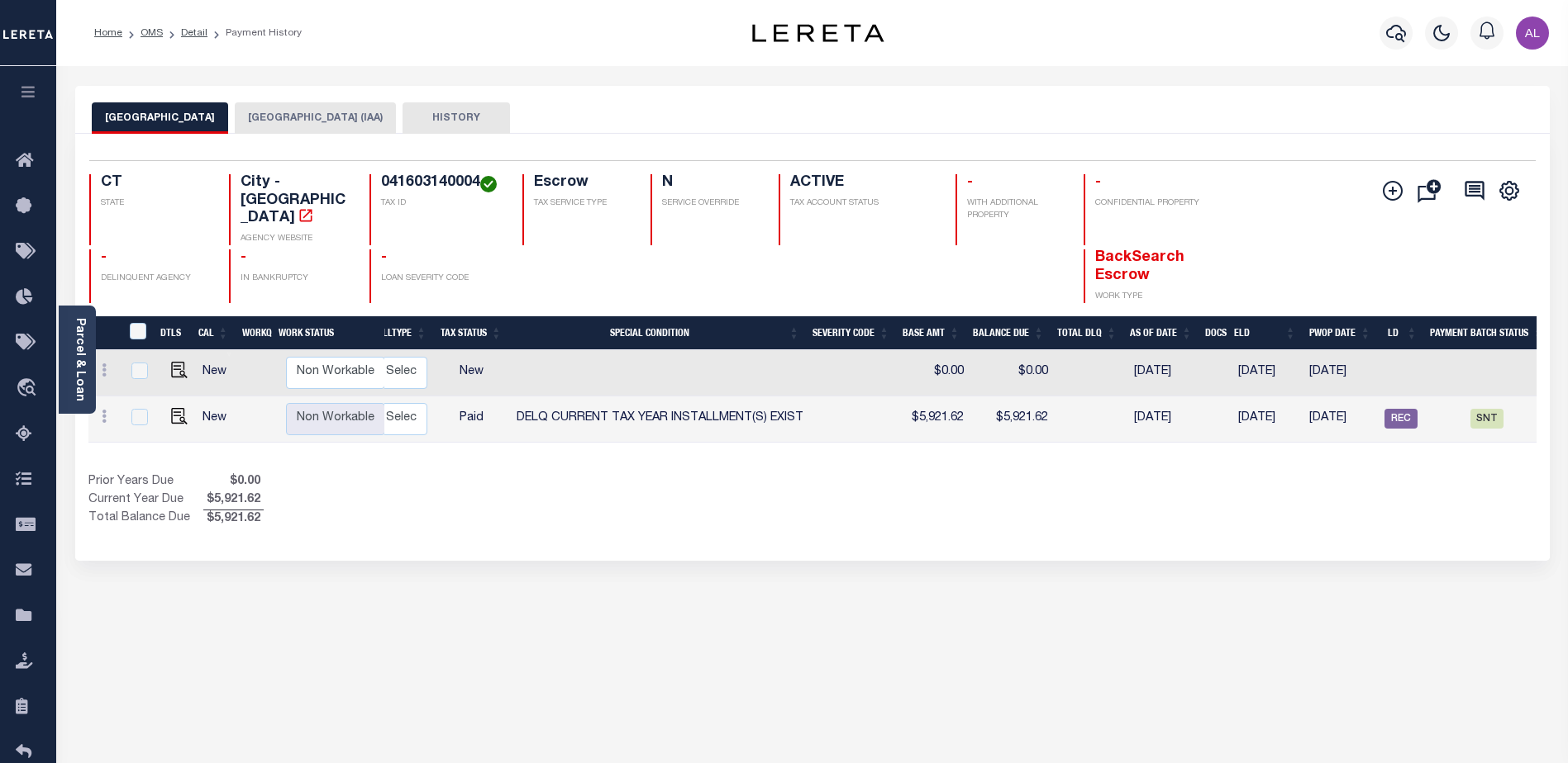
scroll to position [0, 297]
click at [1498, 409] on span "SNT" at bounding box center [1486, 418] width 33 height 20
checkbox input "true"
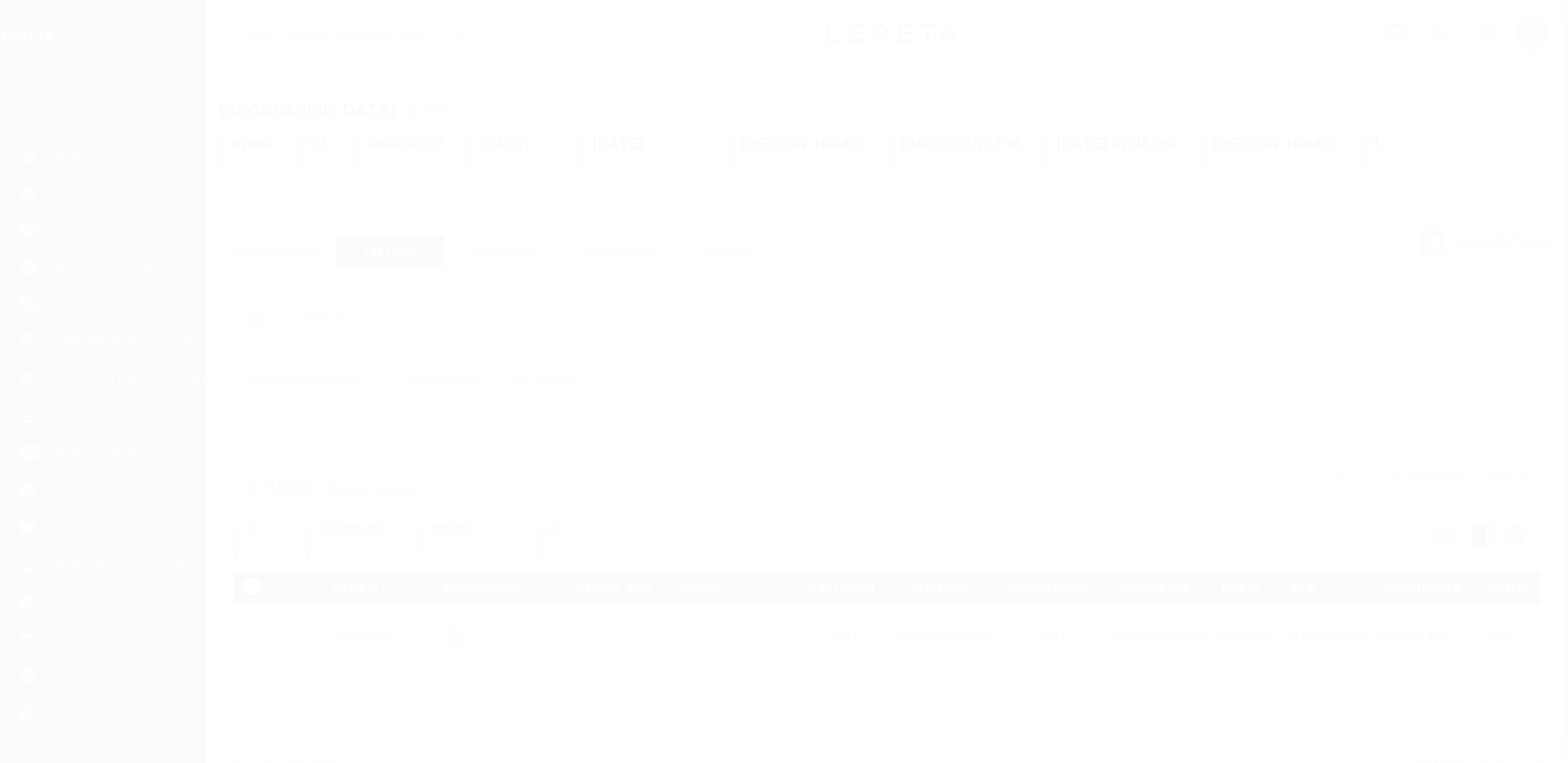
select select "SNT"
select select "CHK"
select select "[PERSON_NAME]"
select select "FDX"
select select
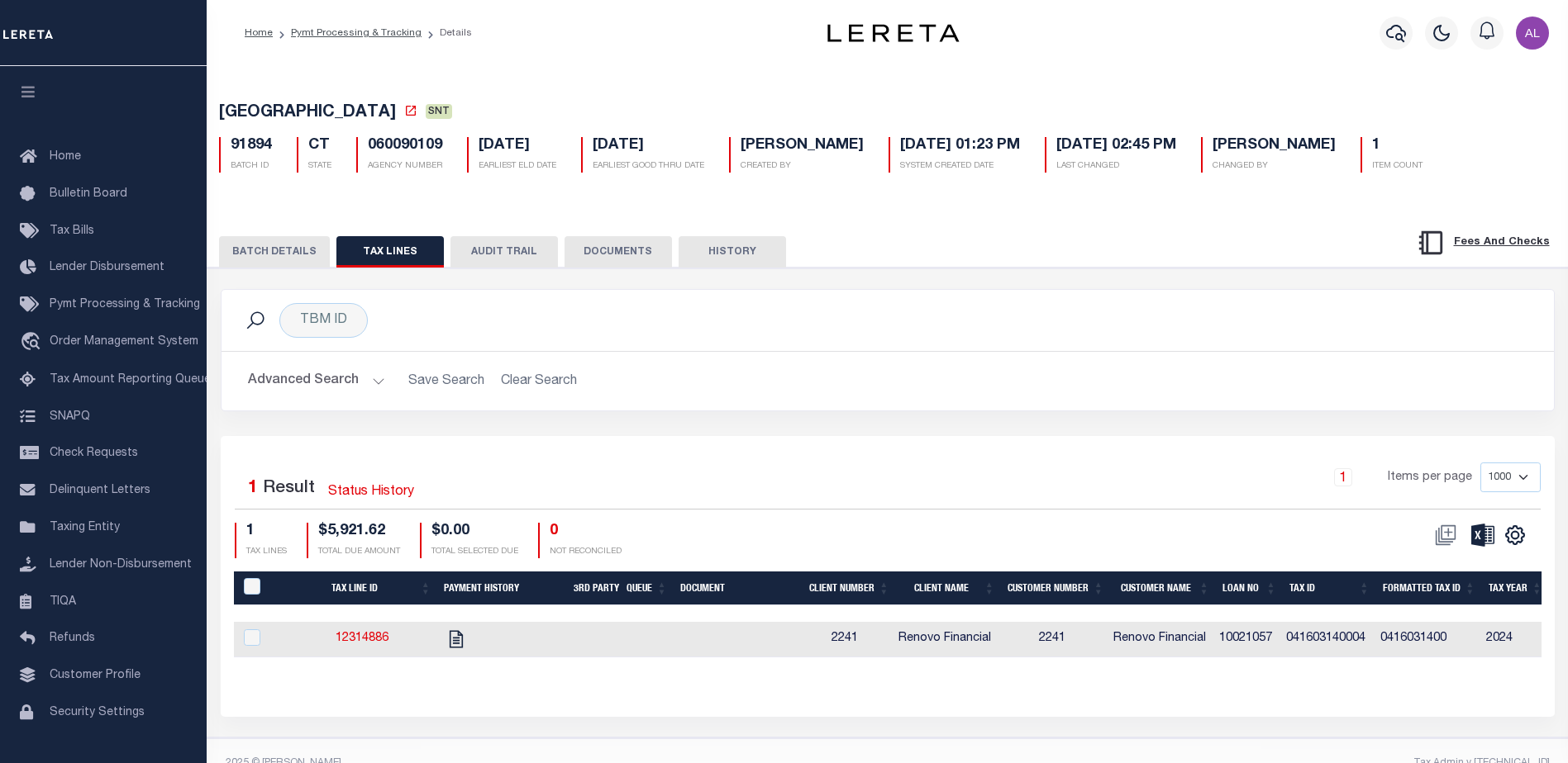
click at [314, 252] on button "BATCH DETAILS" at bounding box center [275, 252] width 111 height 32
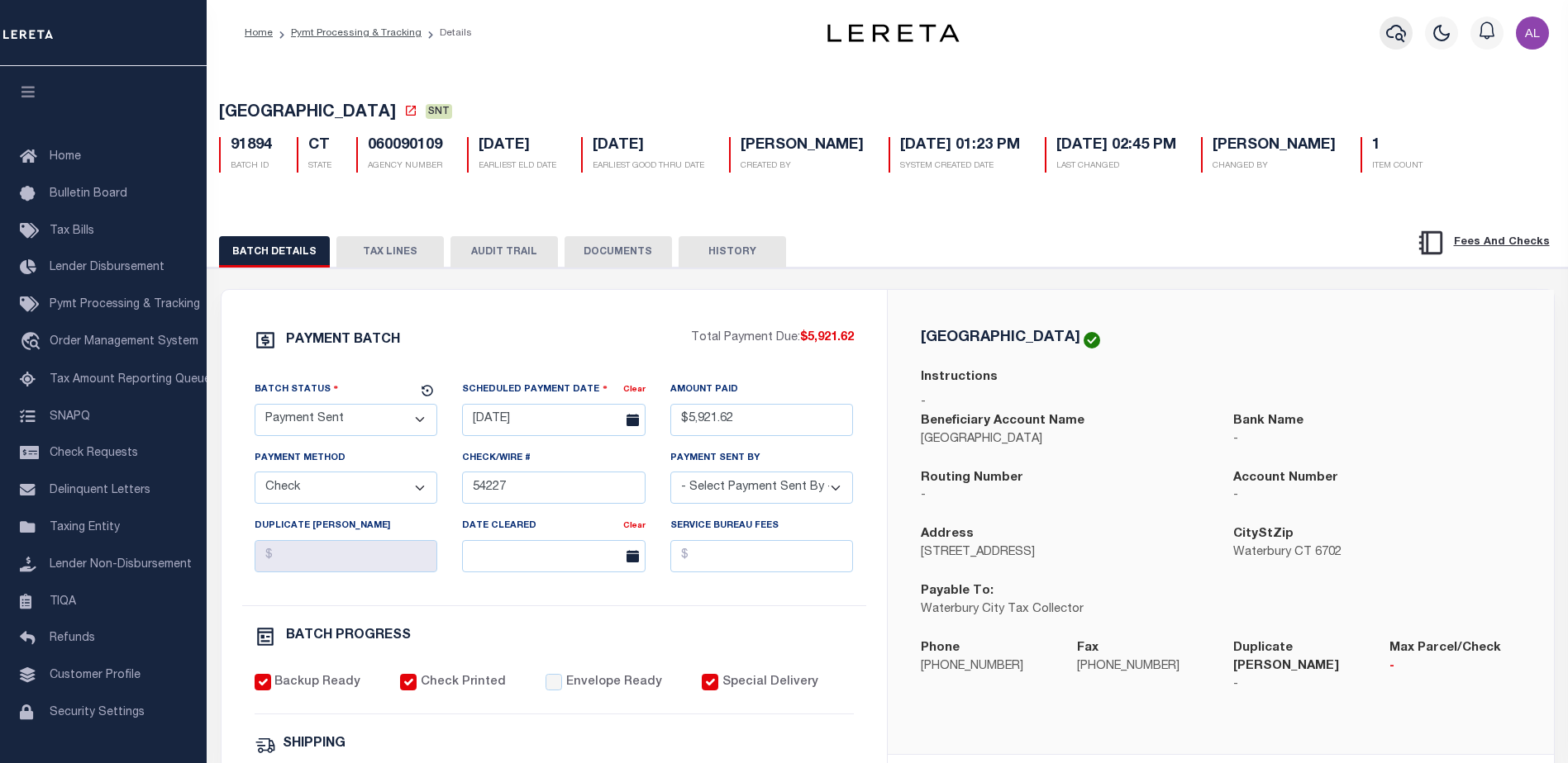
click at [1400, 34] on icon "button" at bounding box center [1395, 32] width 20 height 20
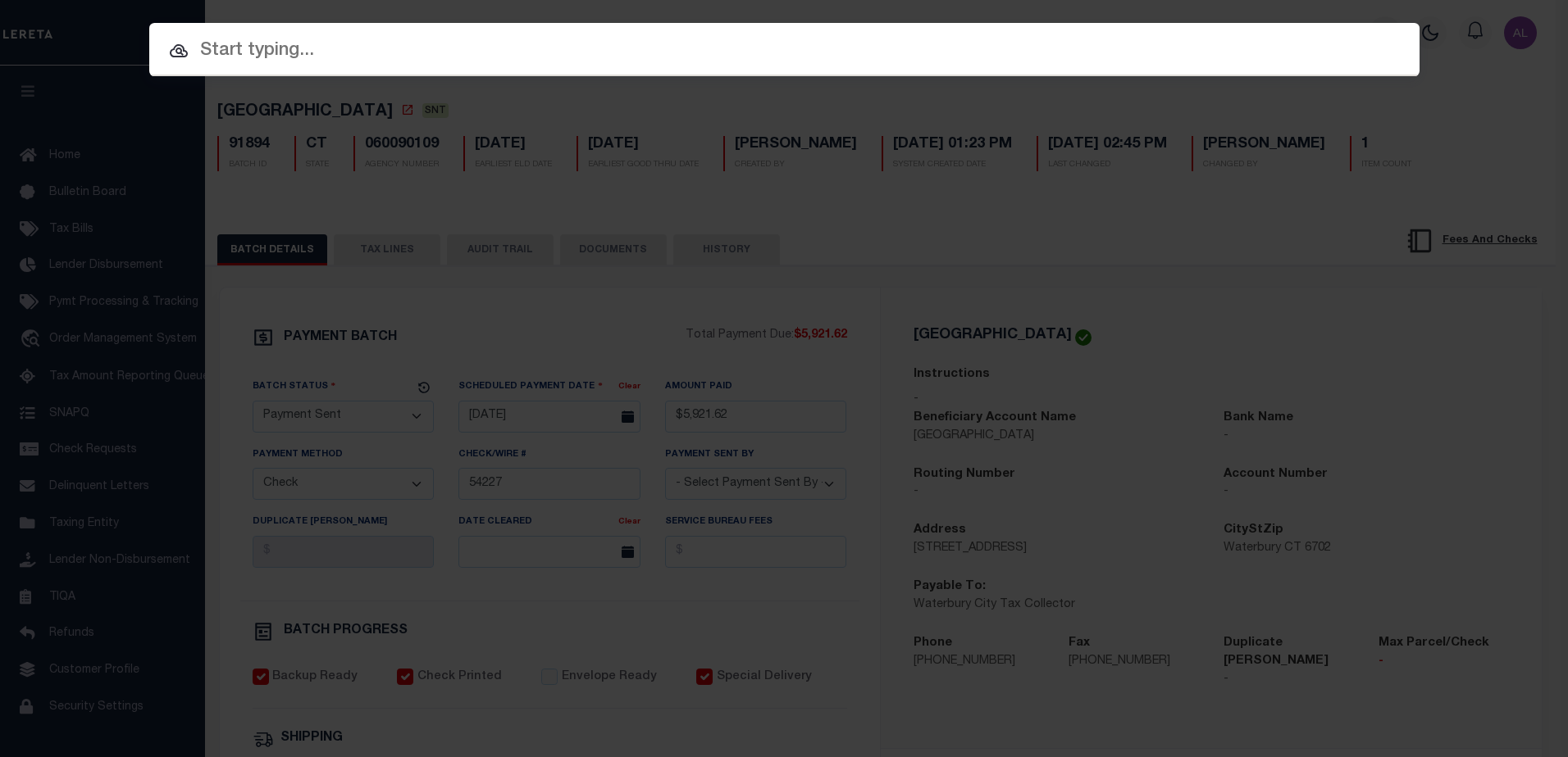
click at [387, 42] on input "text" at bounding box center [784, 50] width 1270 height 29
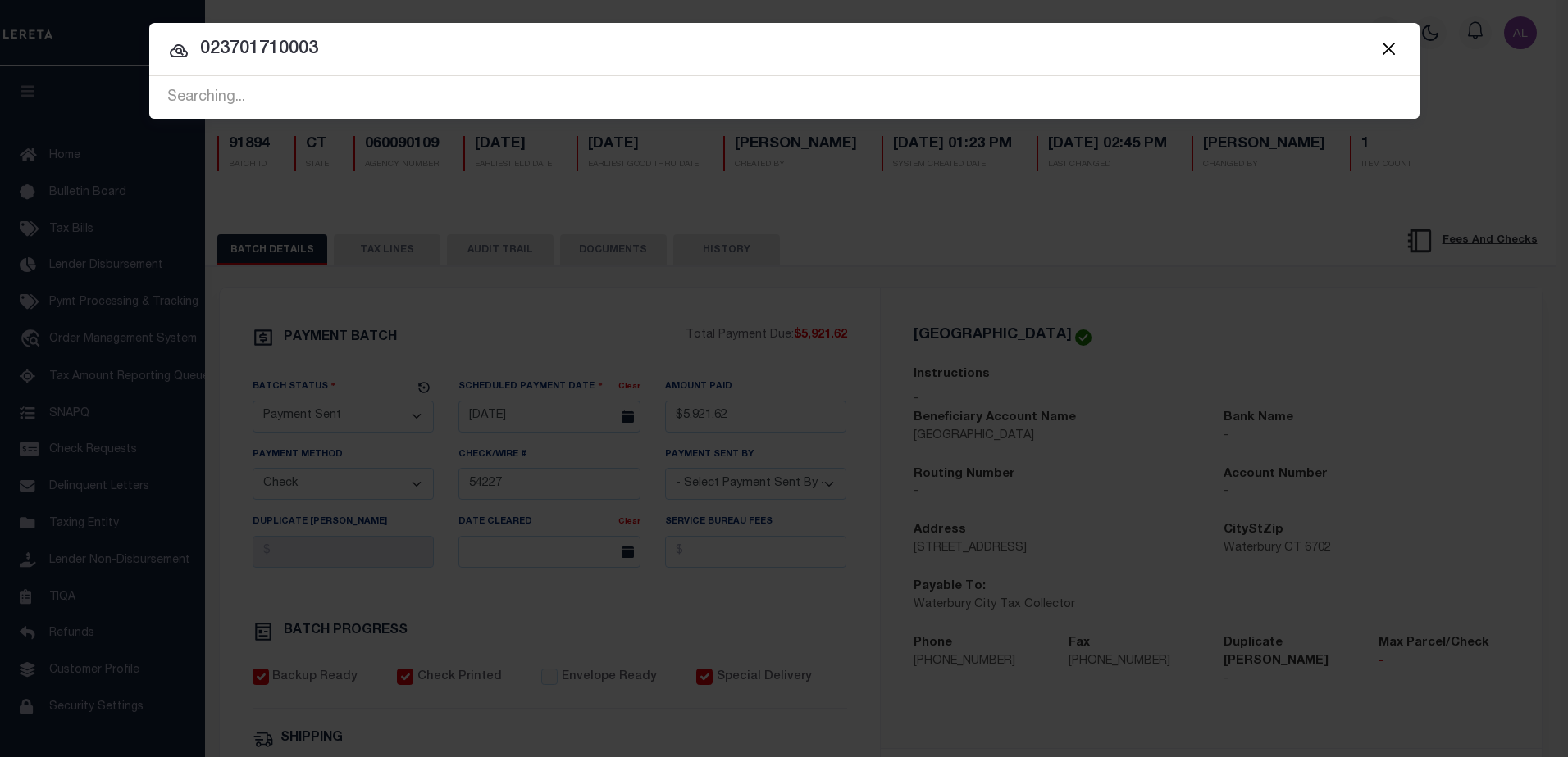
type input "023701710003"
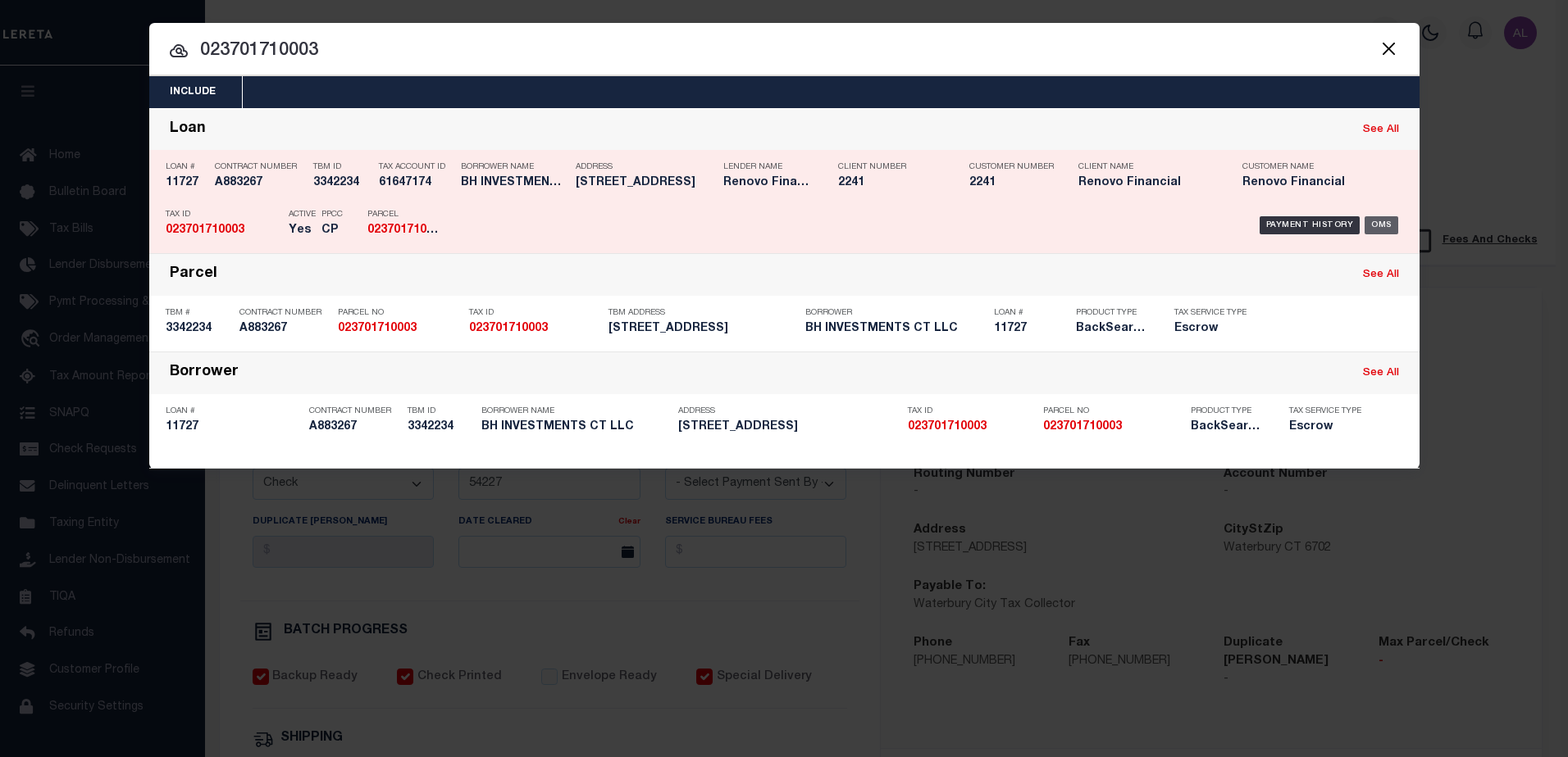
click at [1385, 219] on div "OMS" at bounding box center [1381, 225] width 34 height 18
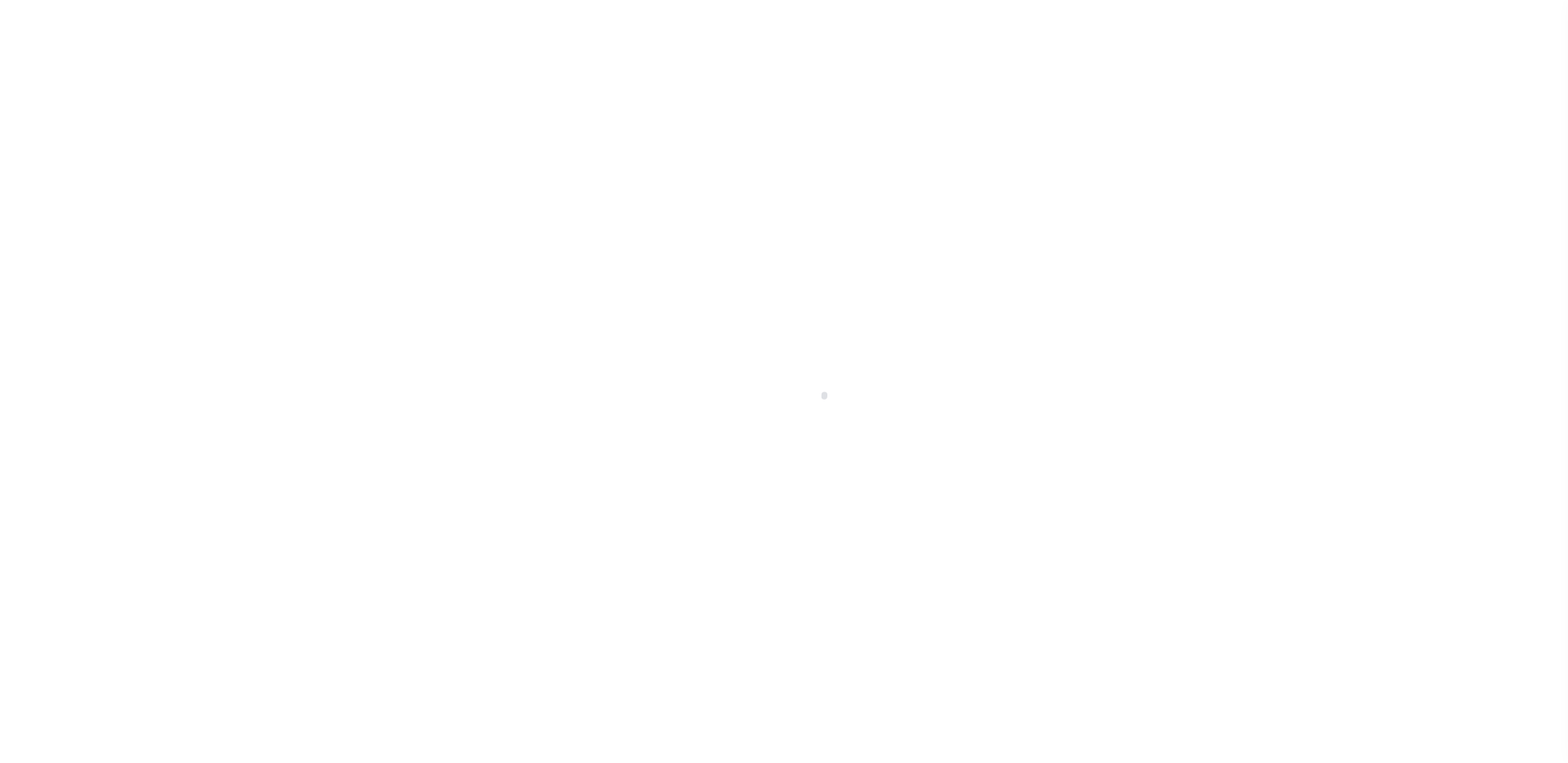
select select "10"
select select "Escrow"
type input "[STREET_ADDRESS]"
type input "[GEOGRAPHIC_DATA], CT 06704"
type input "a0kUS000001WTeD"
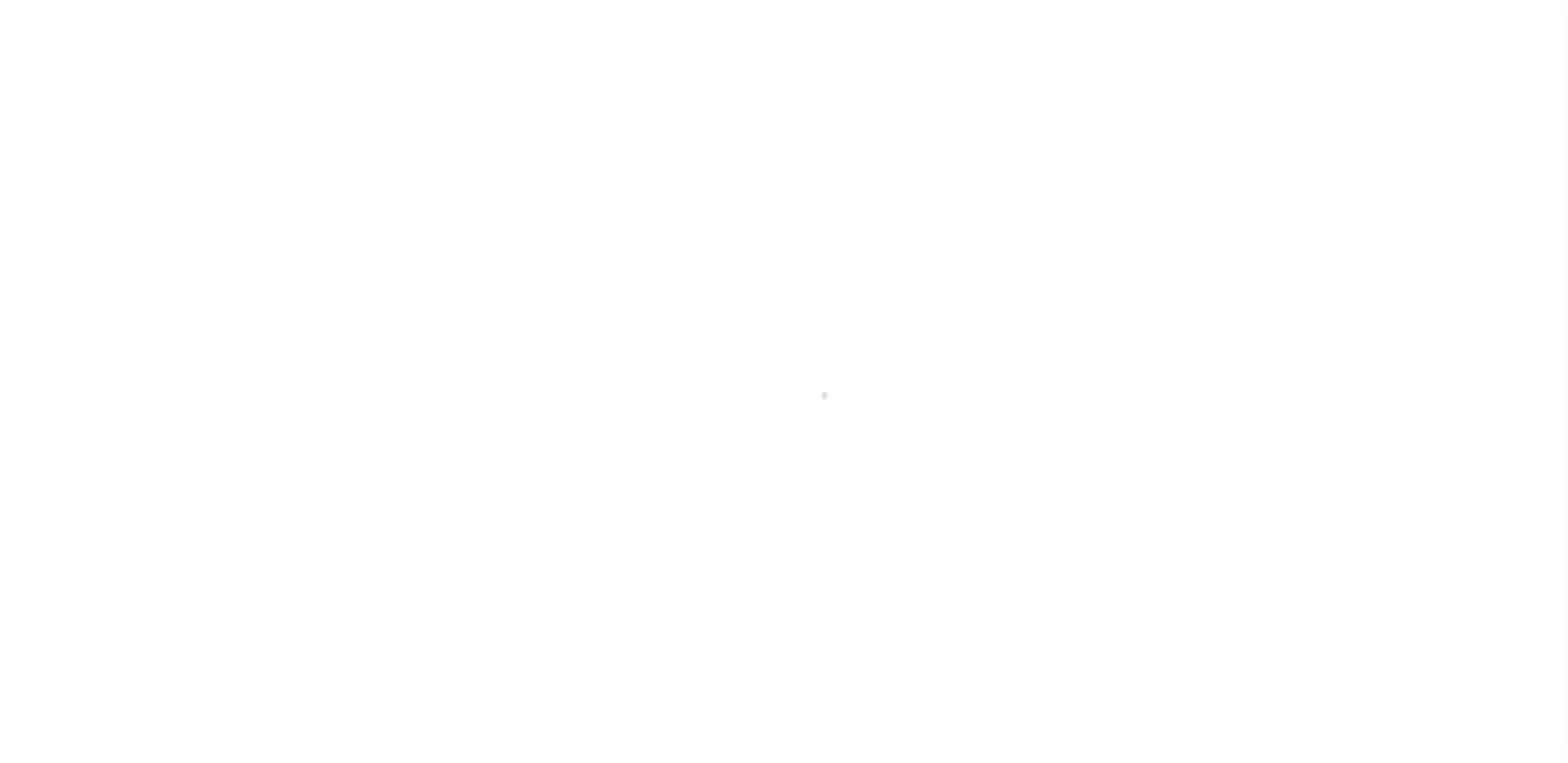
type input "CT"
select select
type textarea "LEGAL REQUIRED"
select select "25066"
select select
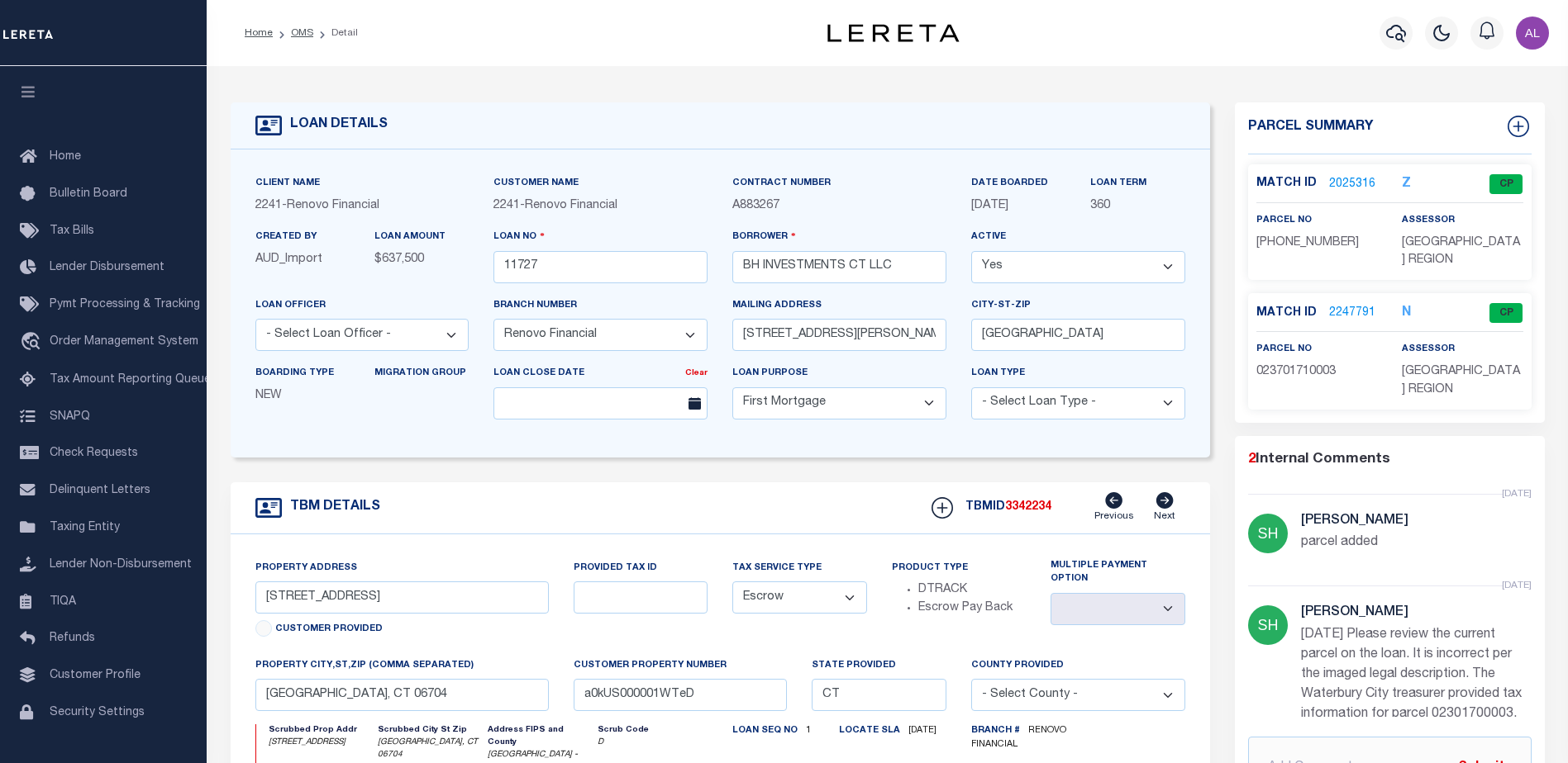
click at [1353, 306] on link "2247791" at bounding box center [1351, 314] width 47 height 18
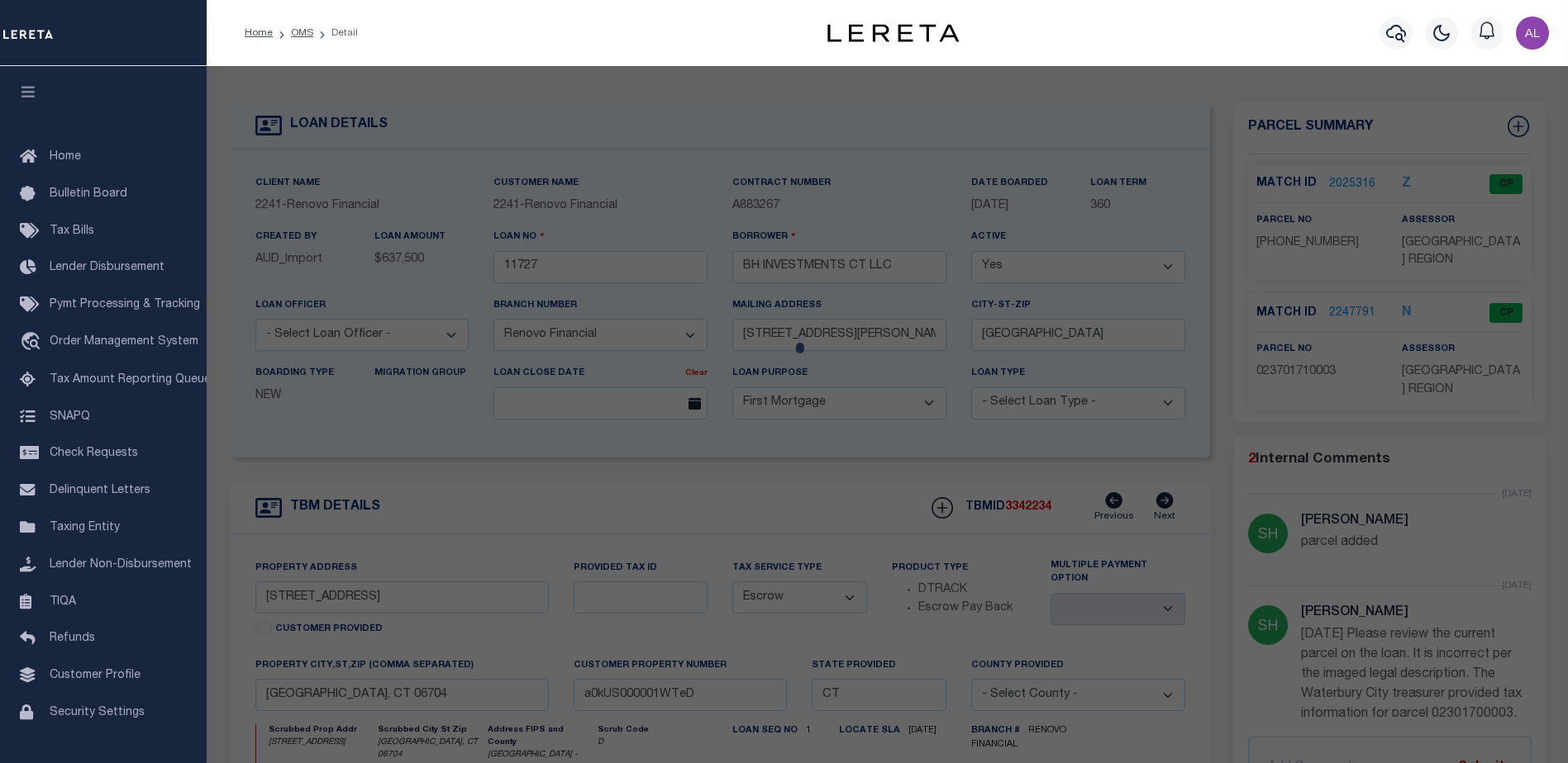
checkbox input "false"
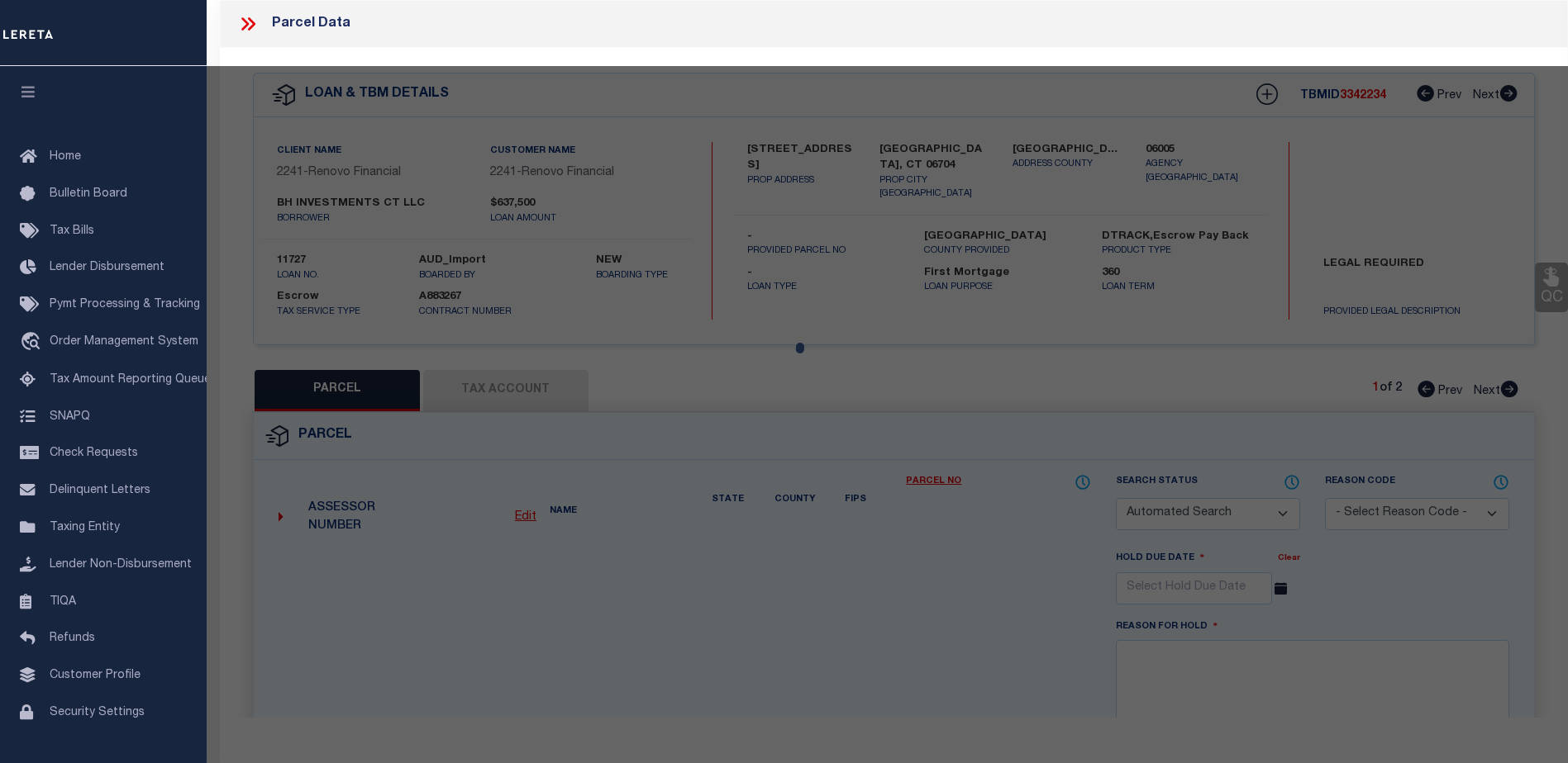
select select "CP"
select select "099"
type input "BH INVESTMENTS CT LLC"
select select "AGW"
select select "ADD"
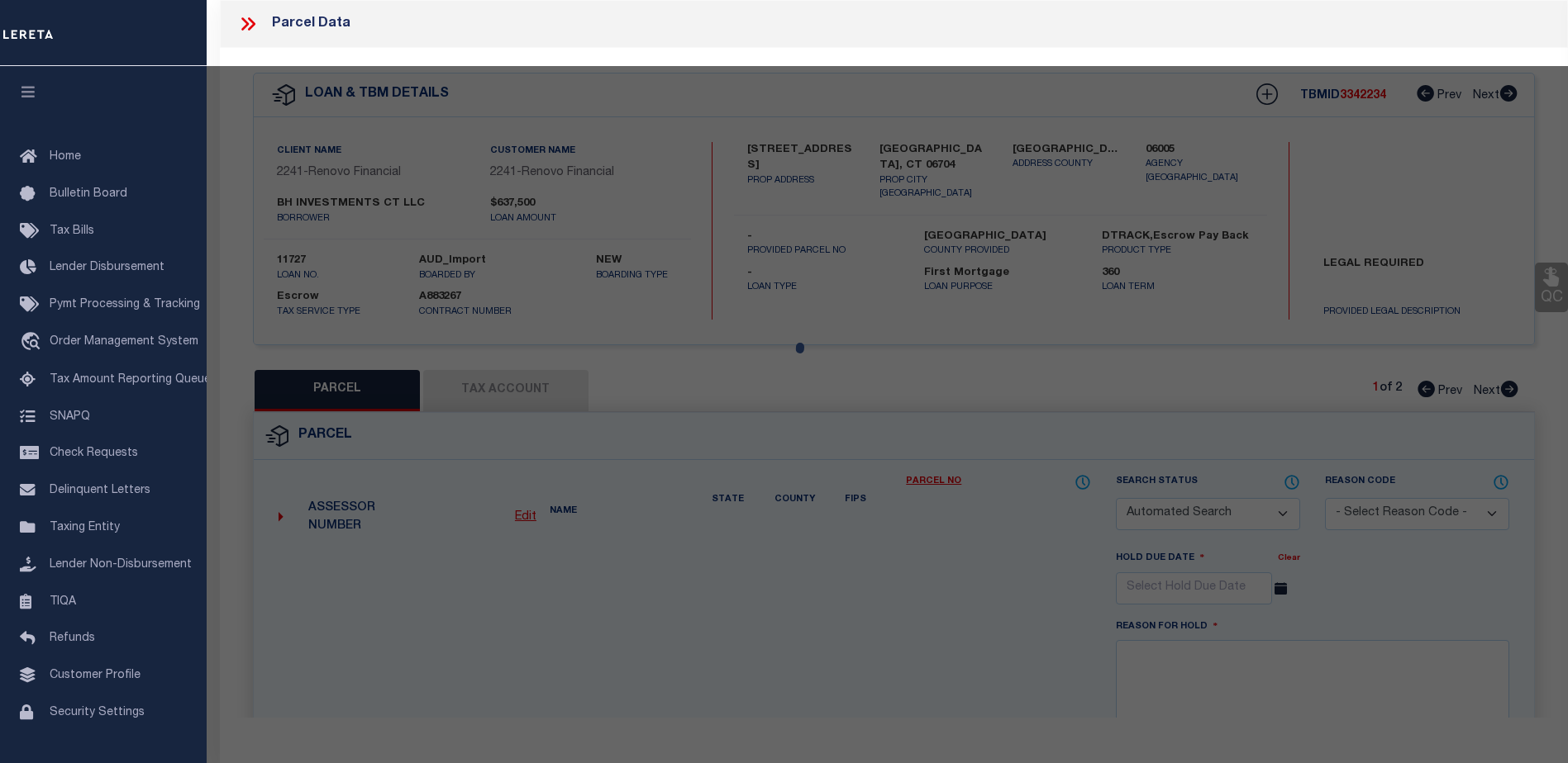
type input "5 HILL ST"
checkbox input "false"
type textarea "Acres: 0.12"
type textarea "parcel added"
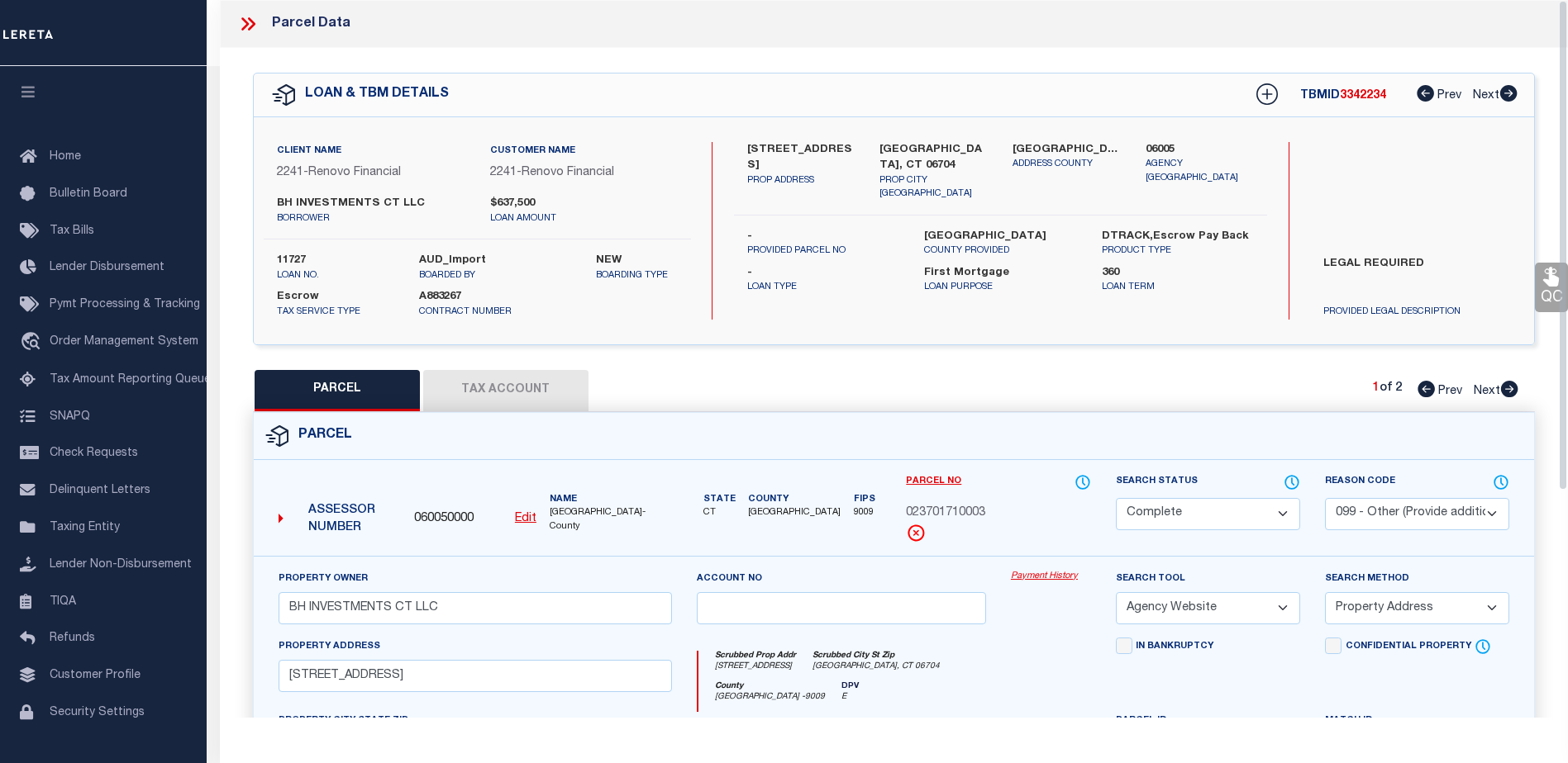
click at [1029, 577] on link "Payment History" at bounding box center [1050, 577] width 80 height 14
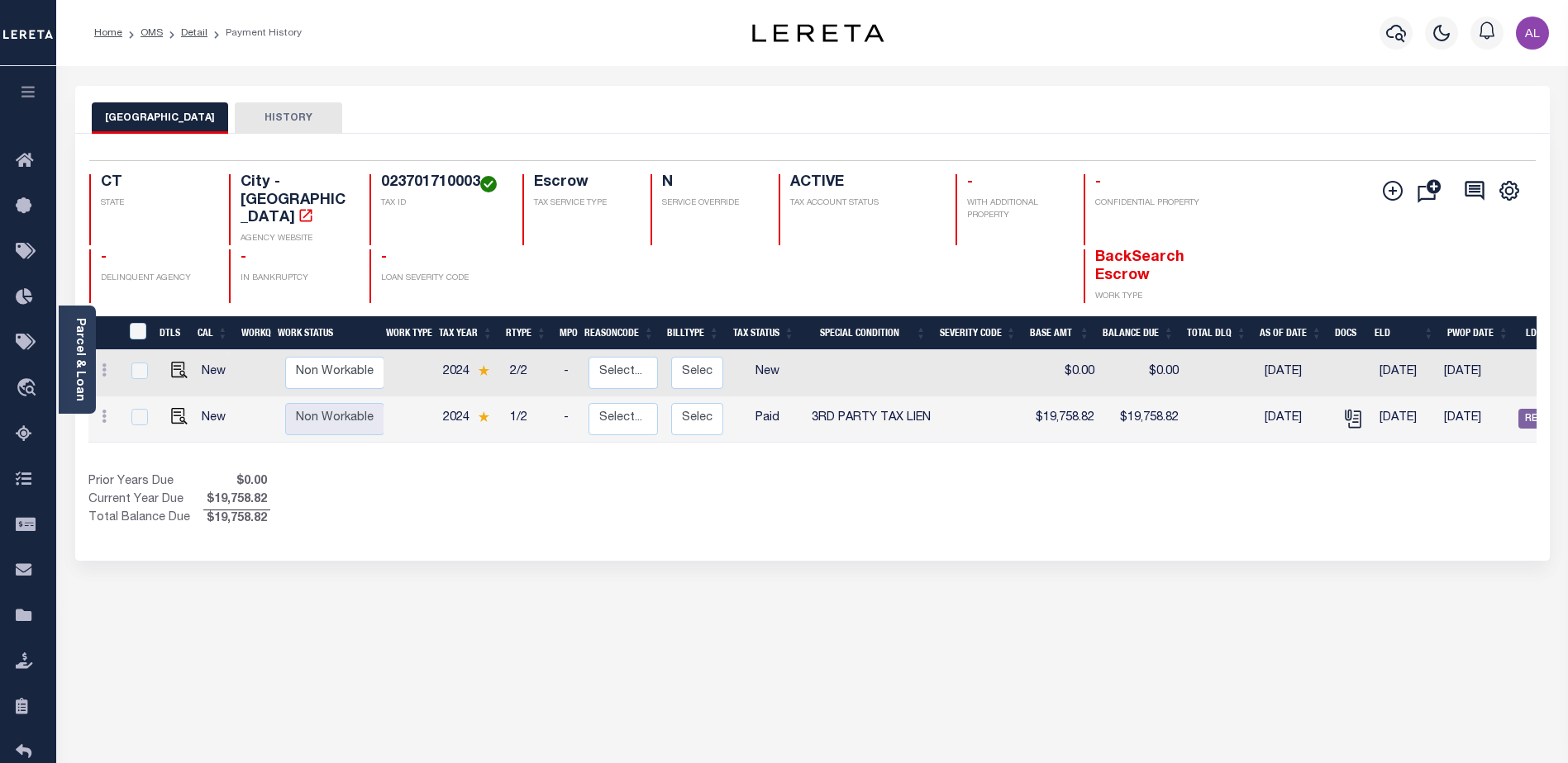
drag, startPoint x: 920, startPoint y: 431, endPoint x: 1264, endPoint y: 436, distance: 344.0
click at [1264, 436] on div "DTLS CAL WorkQ Work Status Work Type Tax Year RType MPO ReasonCode BillType Tax…" at bounding box center [813, 423] width 1448 height 212
drag, startPoint x: 1255, startPoint y: 433, endPoint x: 1514, endPoint y: 418, distance: 259.4
click at [1514, 418] on div "DTLS CAL WorkQ Work Status Work Type Tax Year RType MPO ReasonCode BillType Tax…" at bounding box center [813, 423] width 1448 height 212
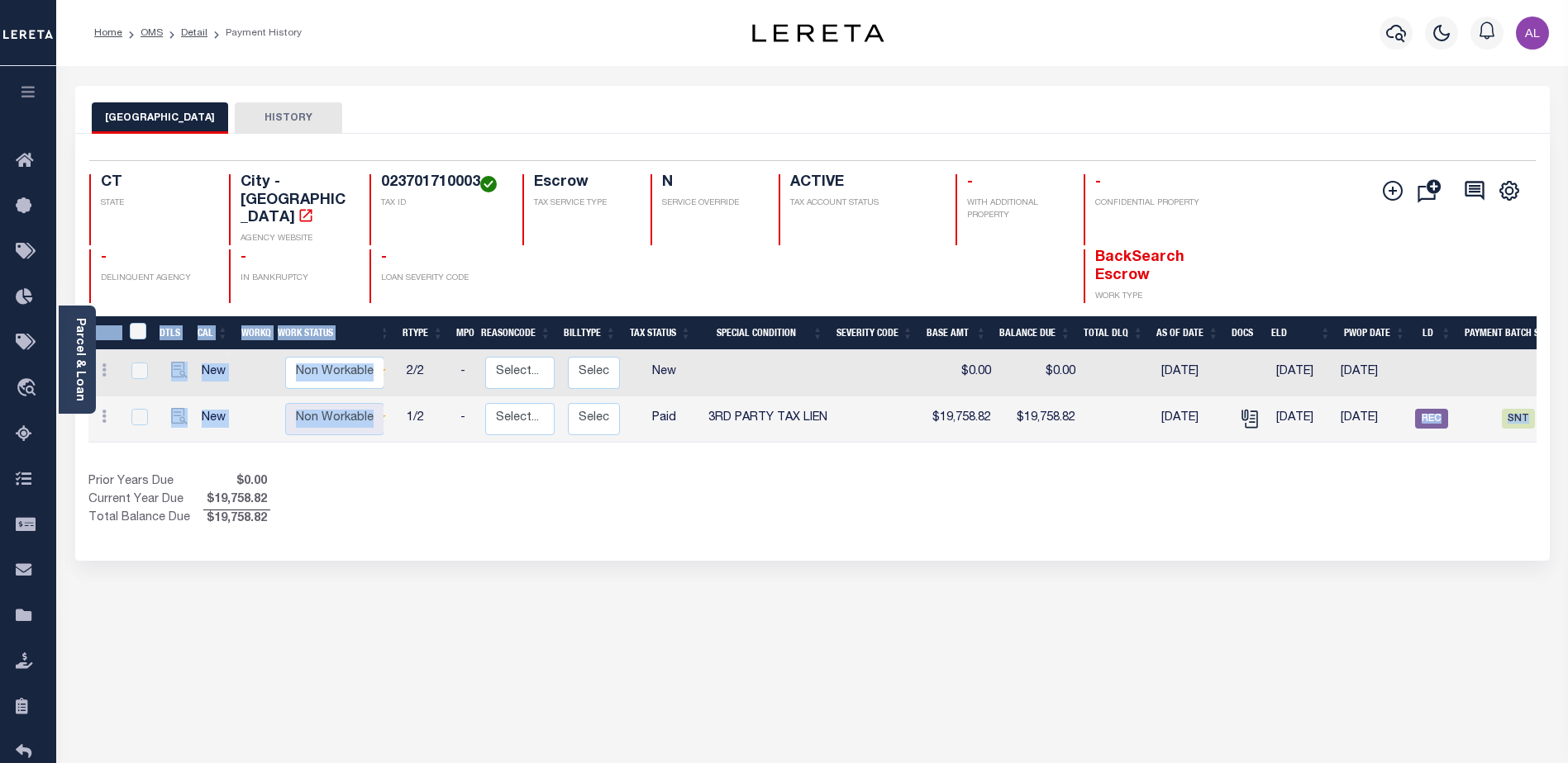
scroll to position [0, 173]
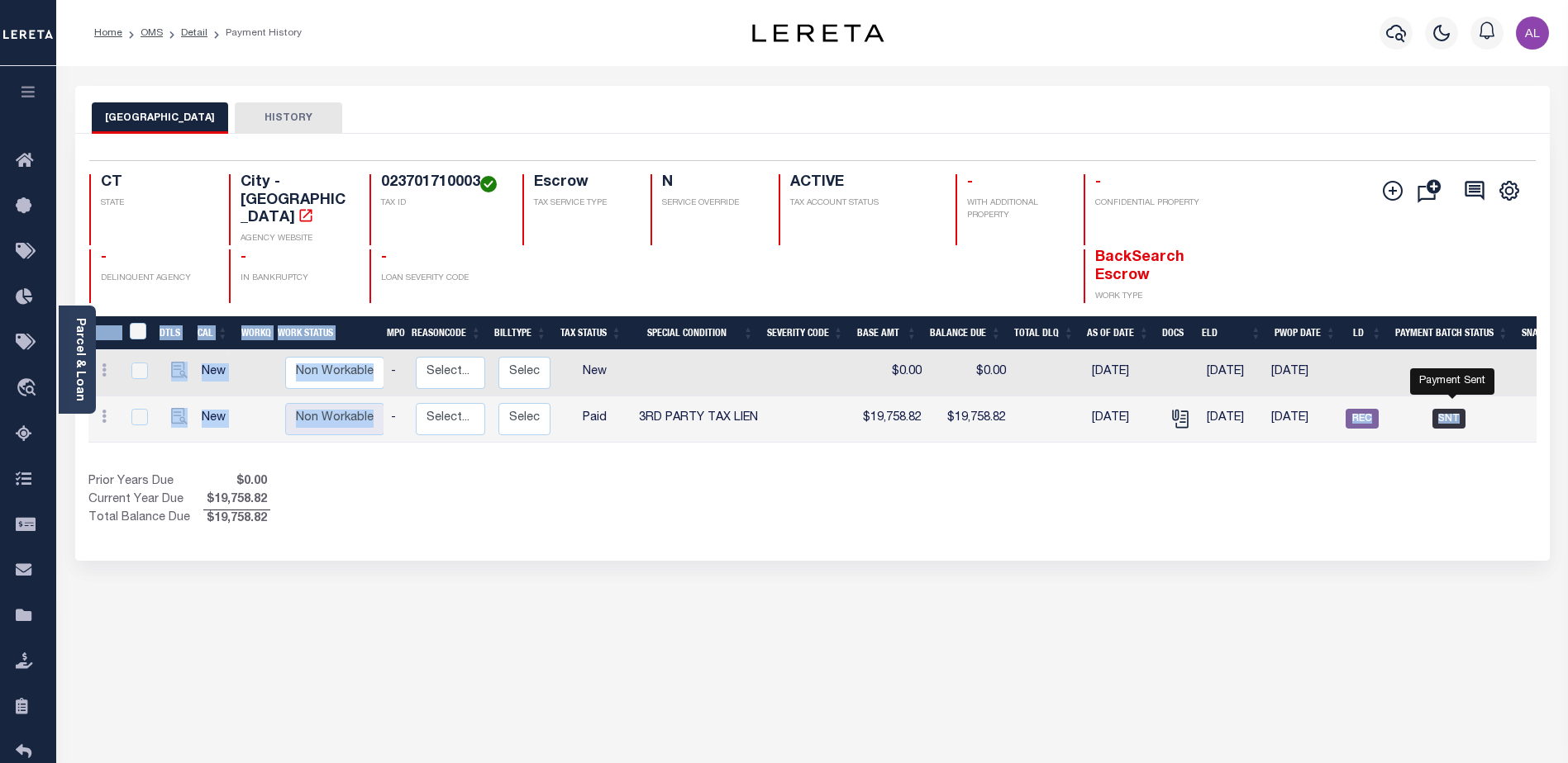
click at [1457, 409] on span "SNT" at bounding box center [1449, 418] width 33 height 20
checkbox input "true"
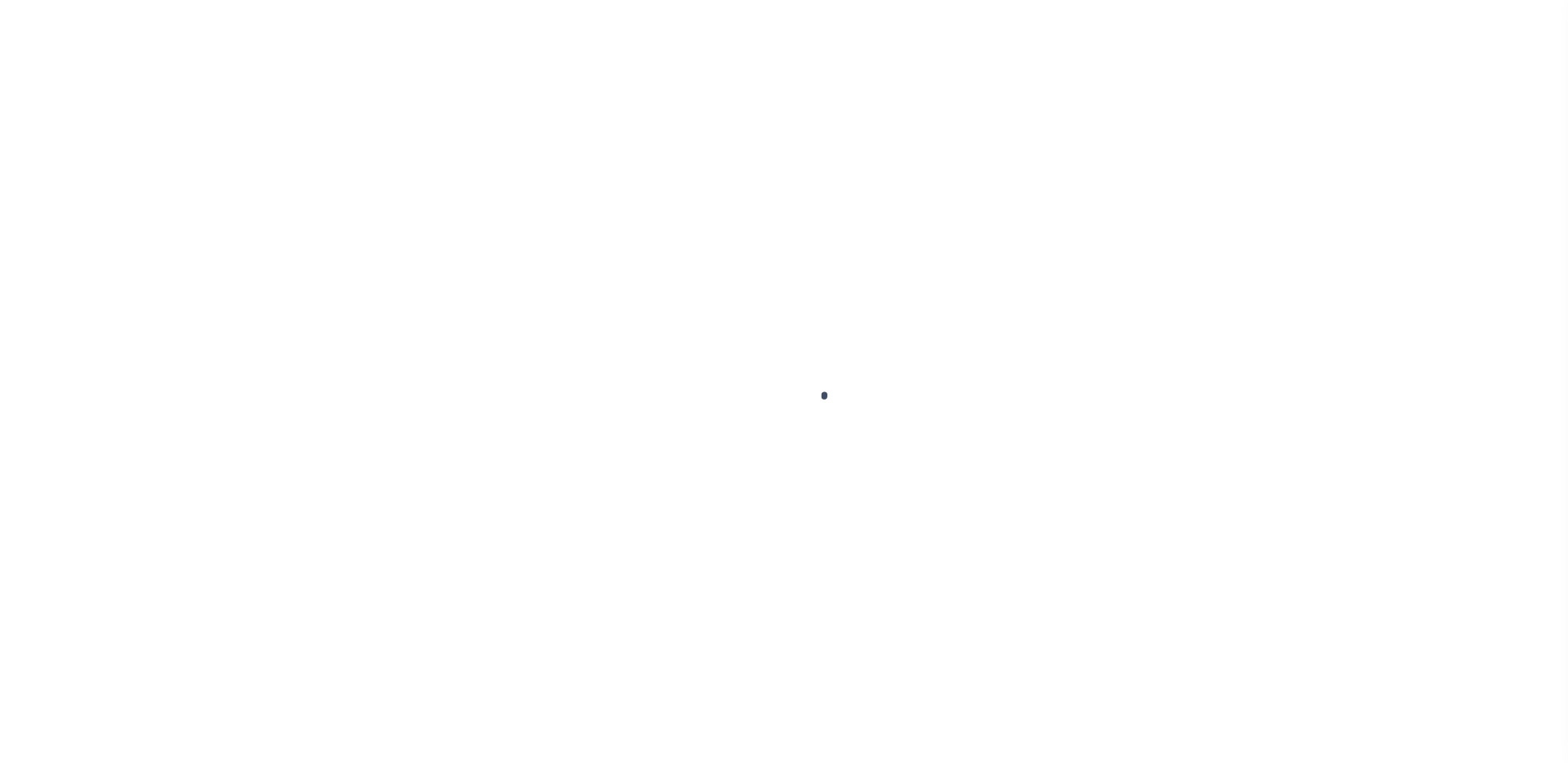
select select "SNT"
select select "CHK"
select select "[PERSON_NAME]"
select select "FDX"
select select
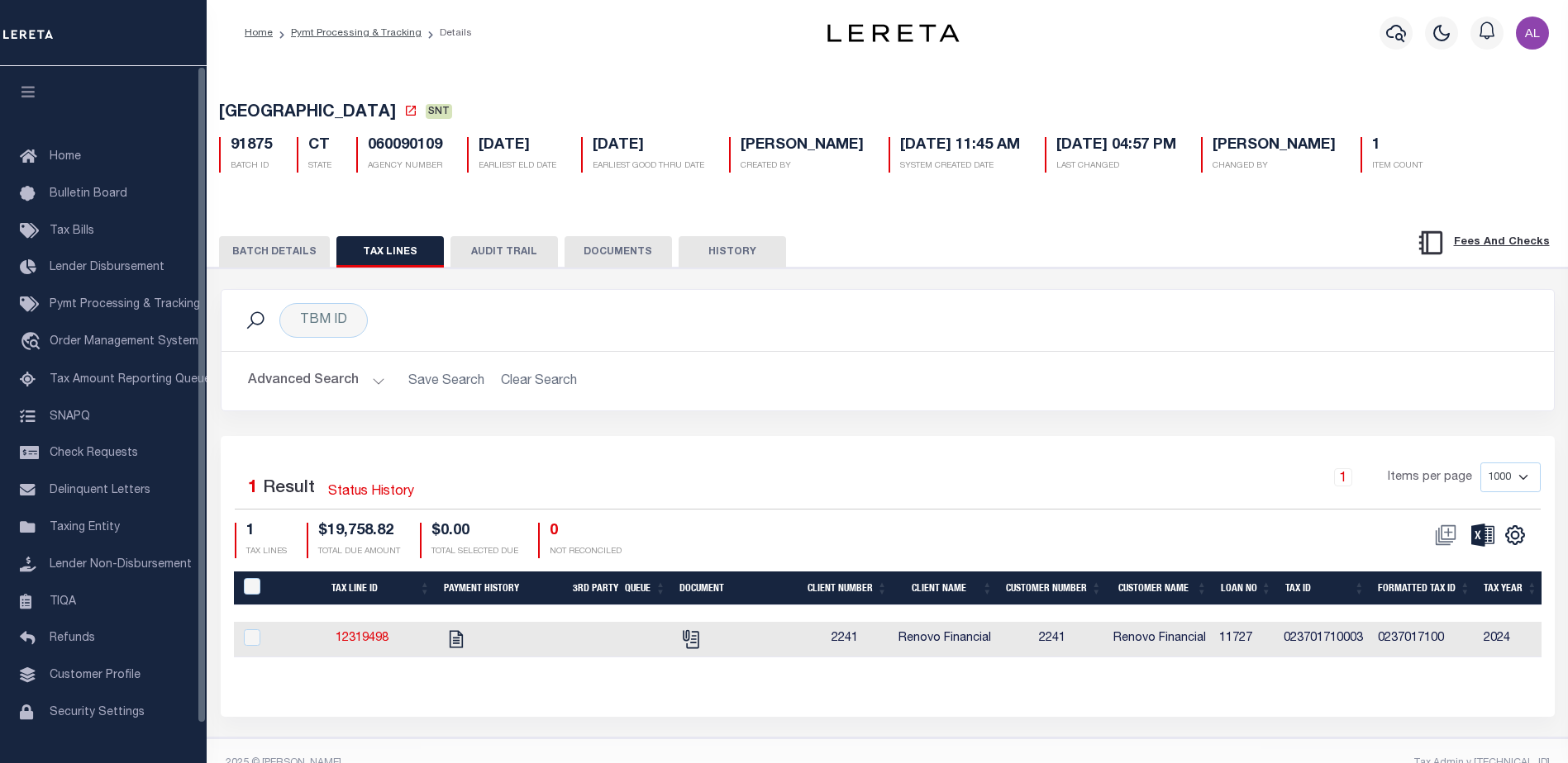
click at [280, 253] on button "BATCH DETAILS" at bounding box center [275, 252] width 111 height 32
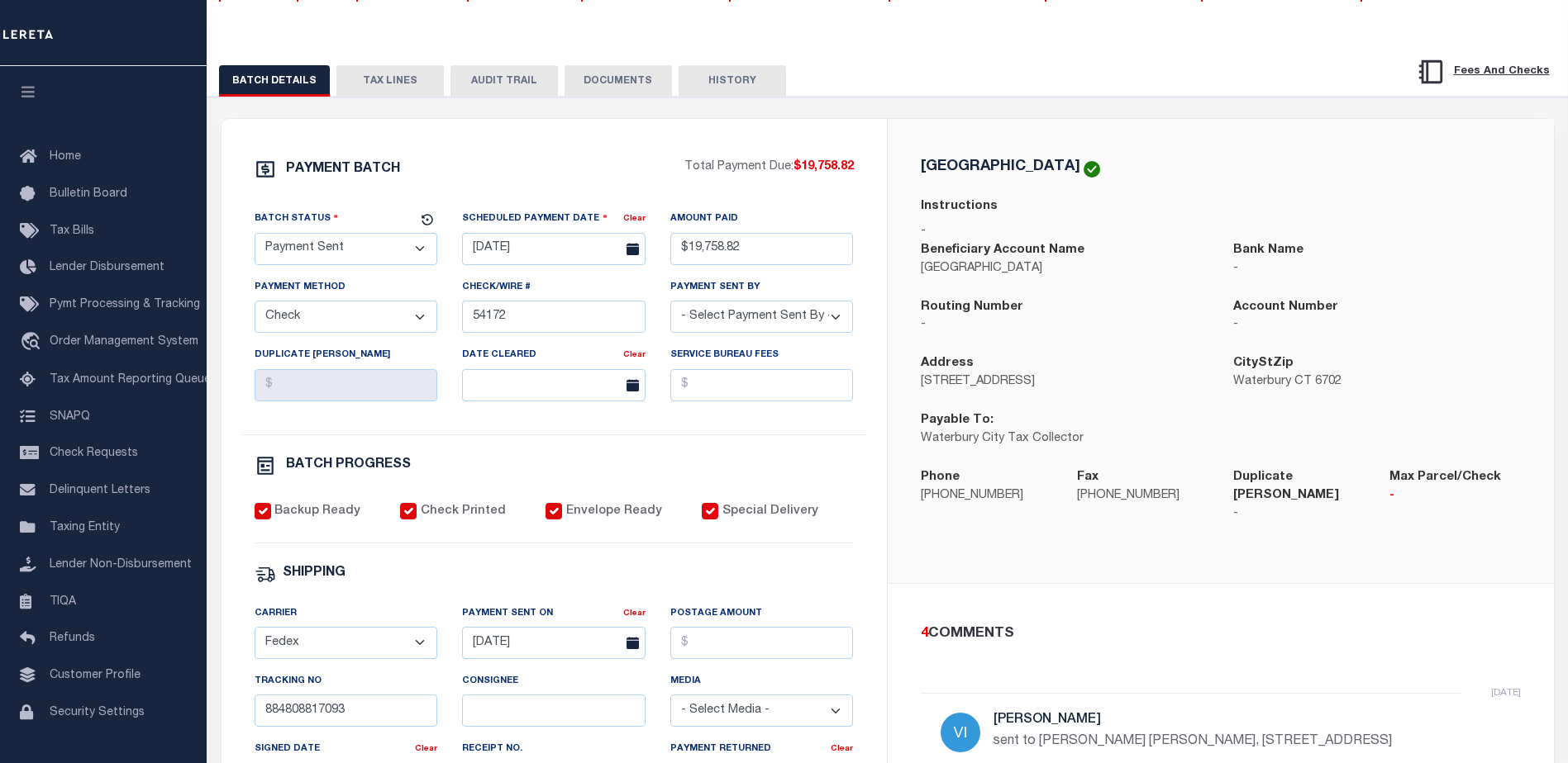
scroll to position [331, 0]
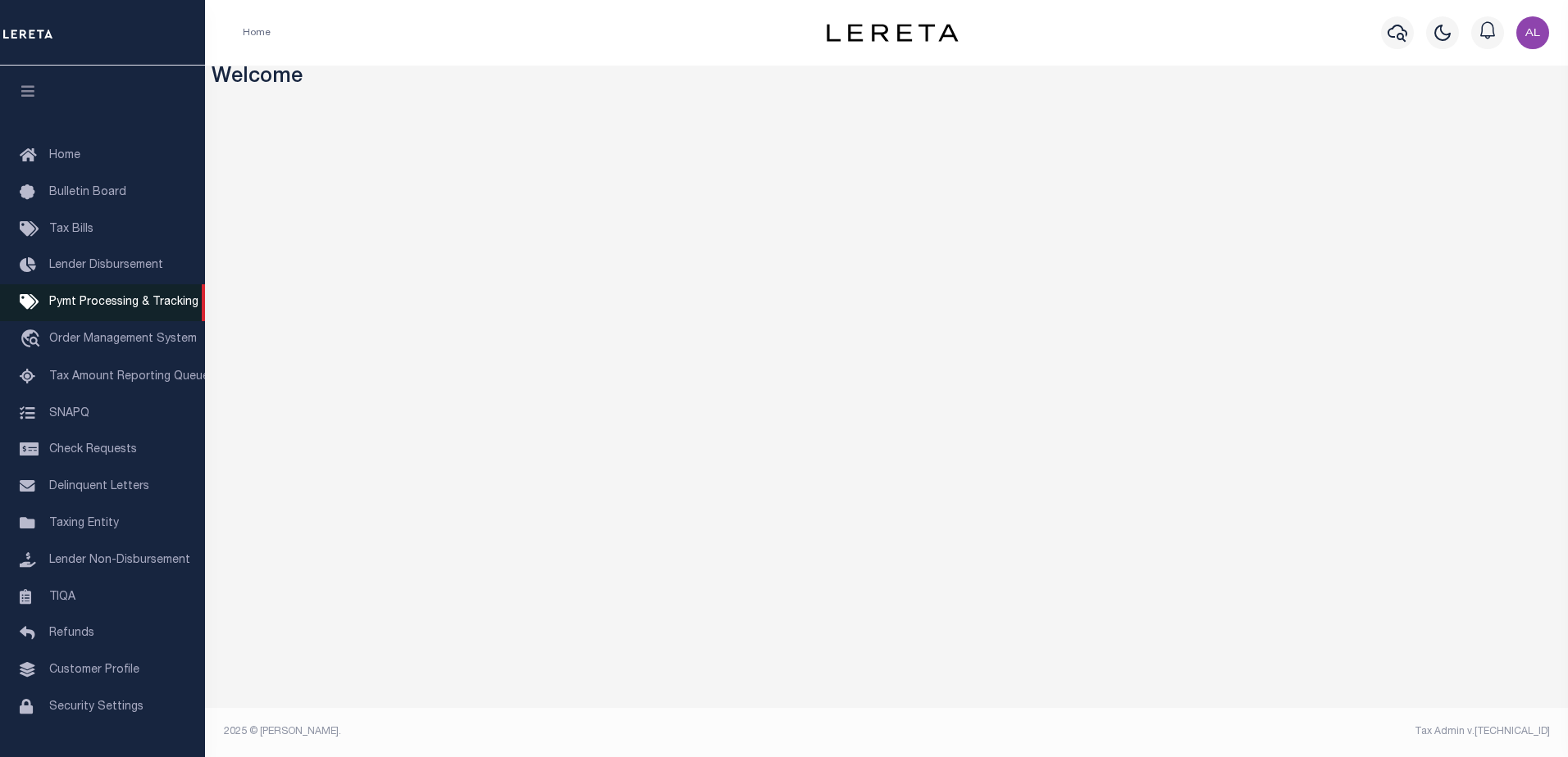
click at [110, 305] on span "Pymt Processing & Tracking" at bounding box center [124, 302] width 149 height 11
click at [116, 308] on span "Pymt Processing & Tracking" at bounding box center [124, 302] width 149 height 11
